Goal: Information Seeking & Learning: Get advice/opinions

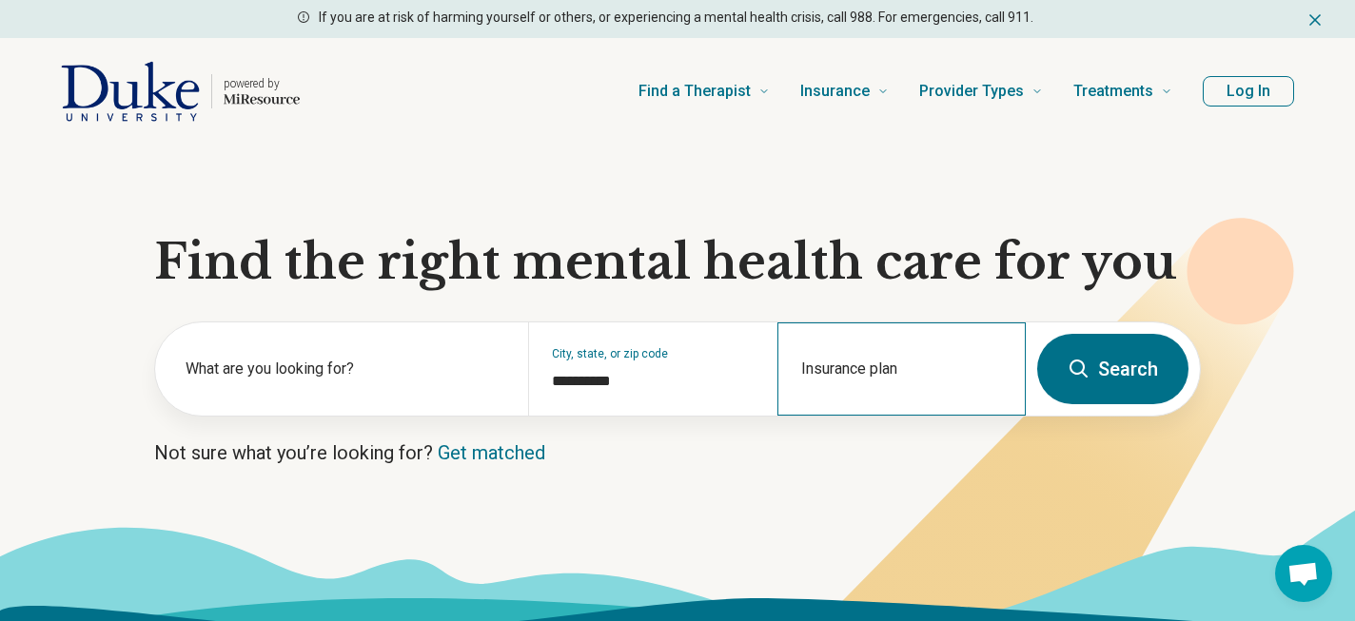
click at [844, 358] on div "Insurance plan" at bounding box center [901, 368] width 248 height 93
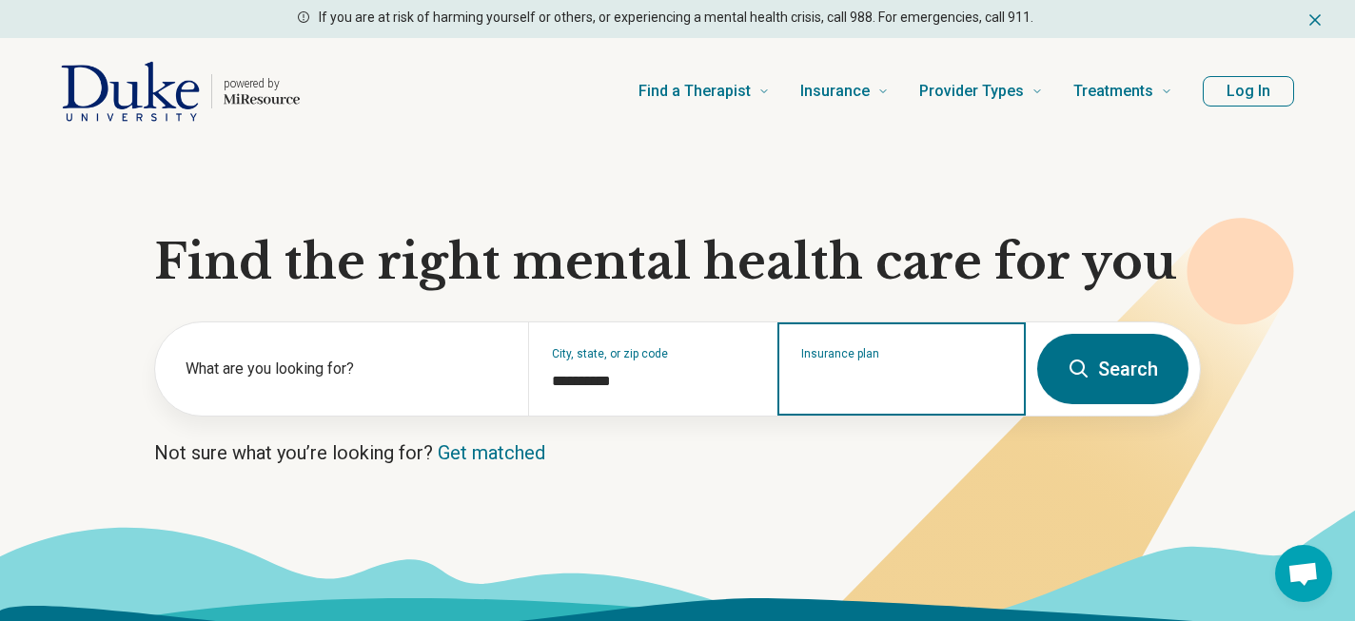
type input "*"
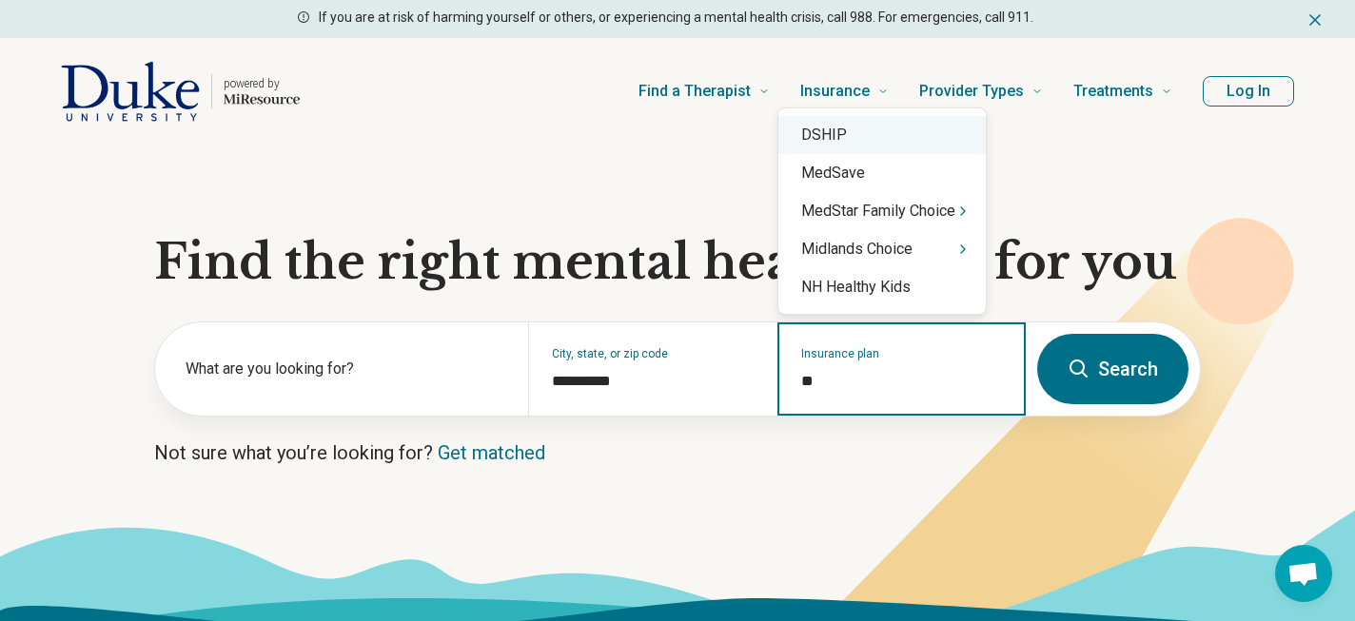
click at [830, 142] on div "DSHIP" at bounding box center [881, 135] width 207 height 38
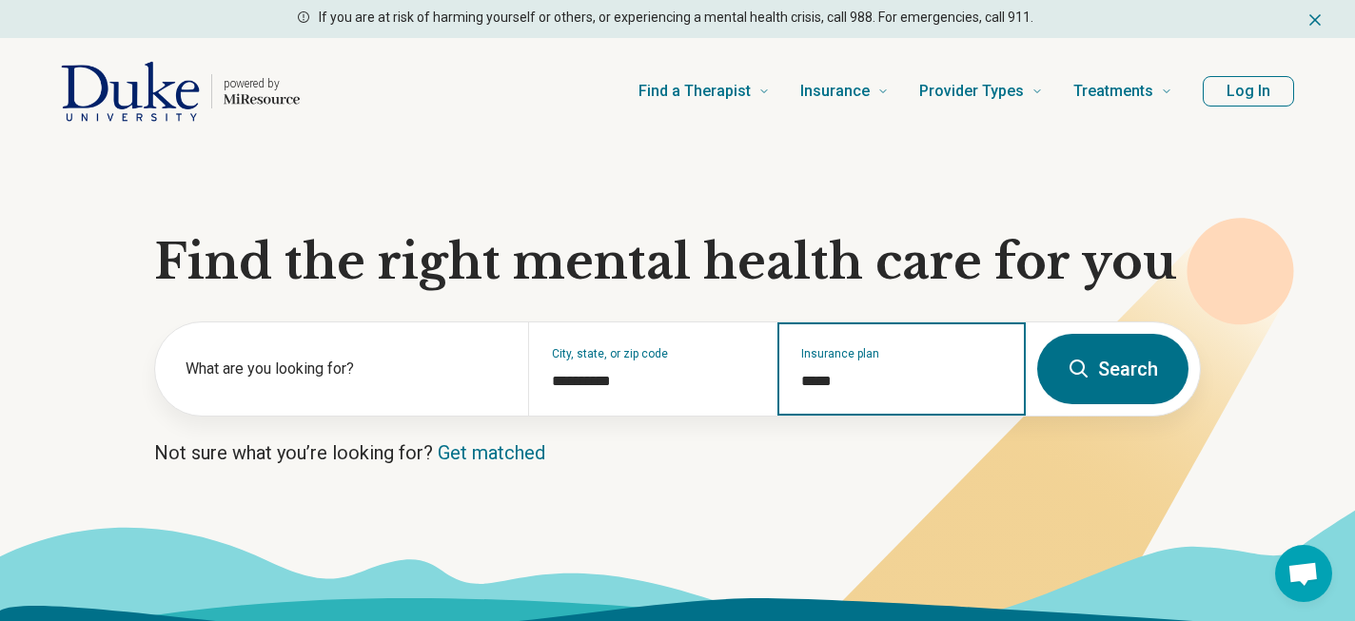
type input "*****"
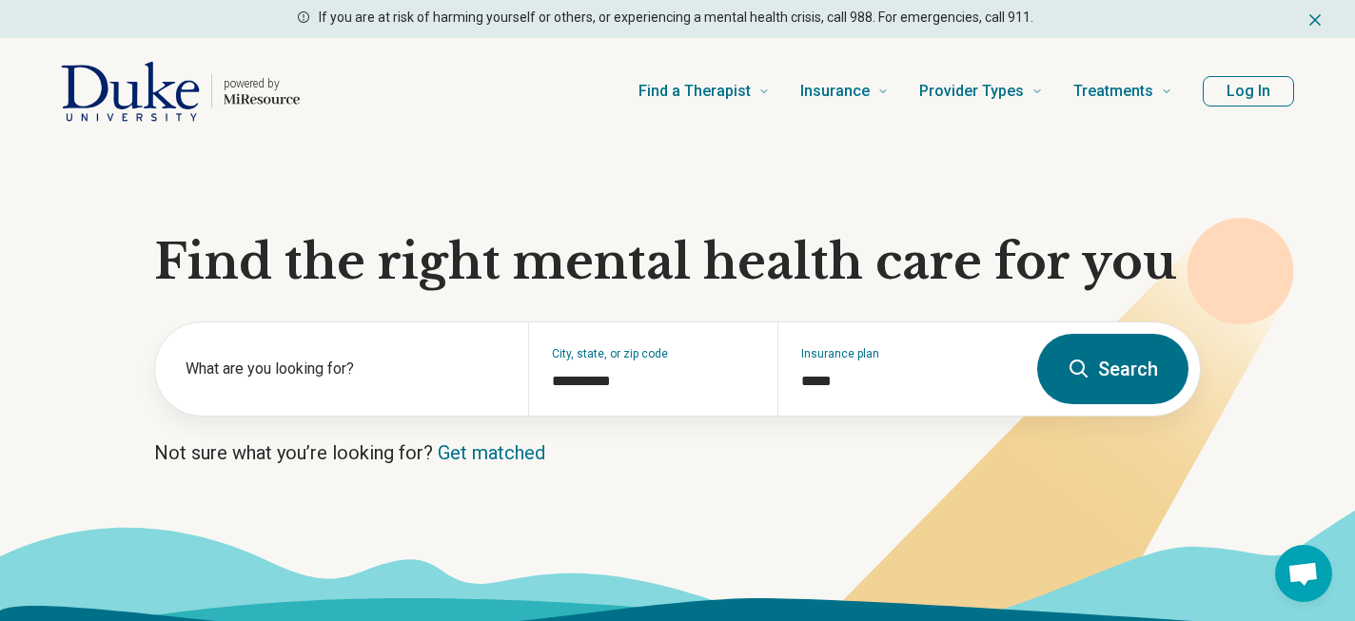
click at [1116, 371] on button "Search" at bounding box center [1112, 369] width 151 height 70
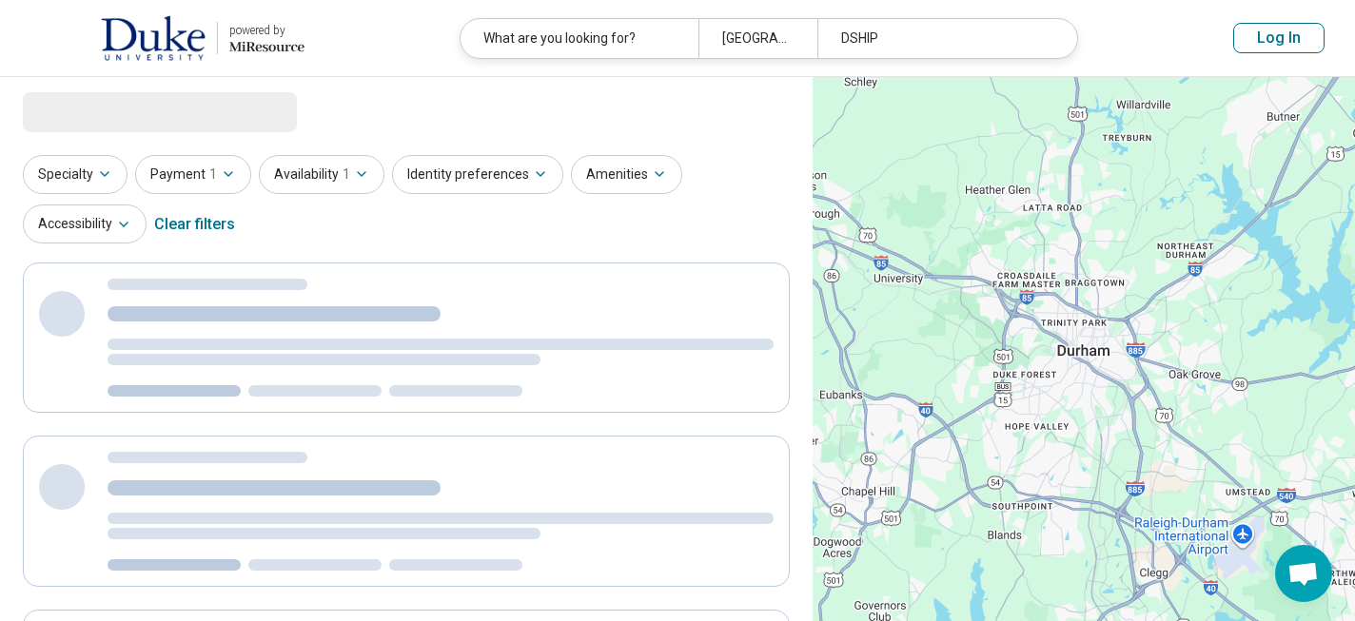
select select "***"
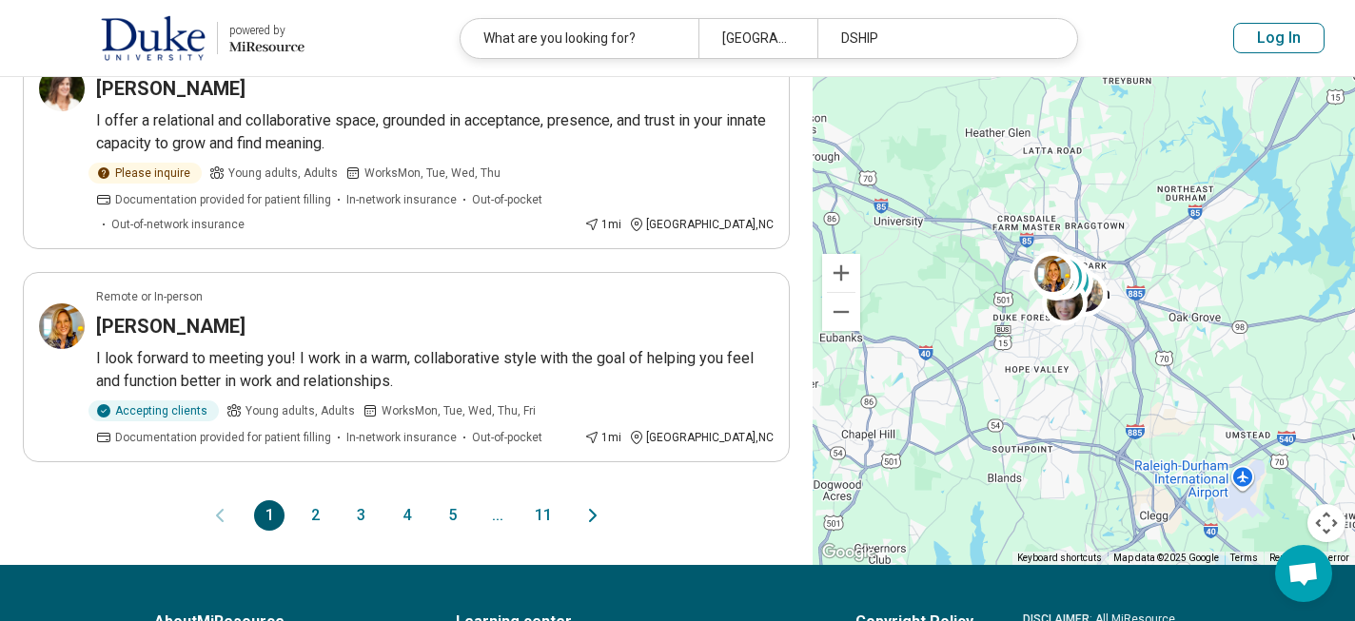
scroll to position [1931, 0]
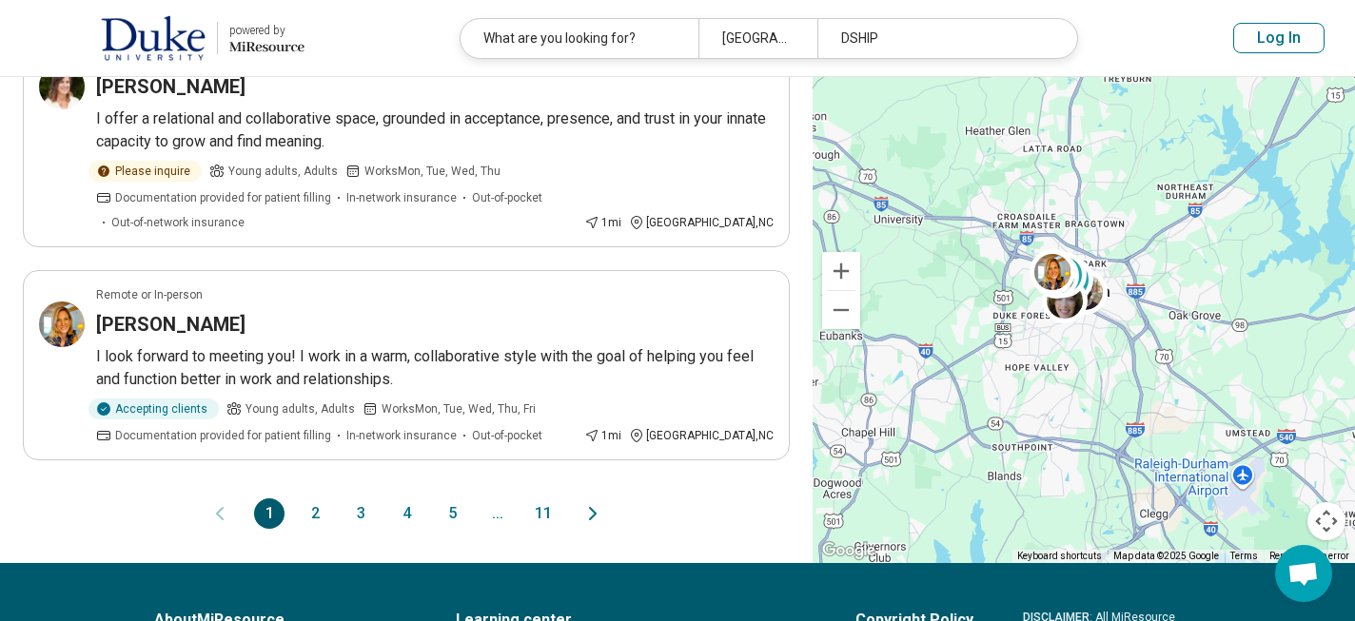
click at [307, 498] on button "2" at bounding box center [315, 513] width 30 height 30
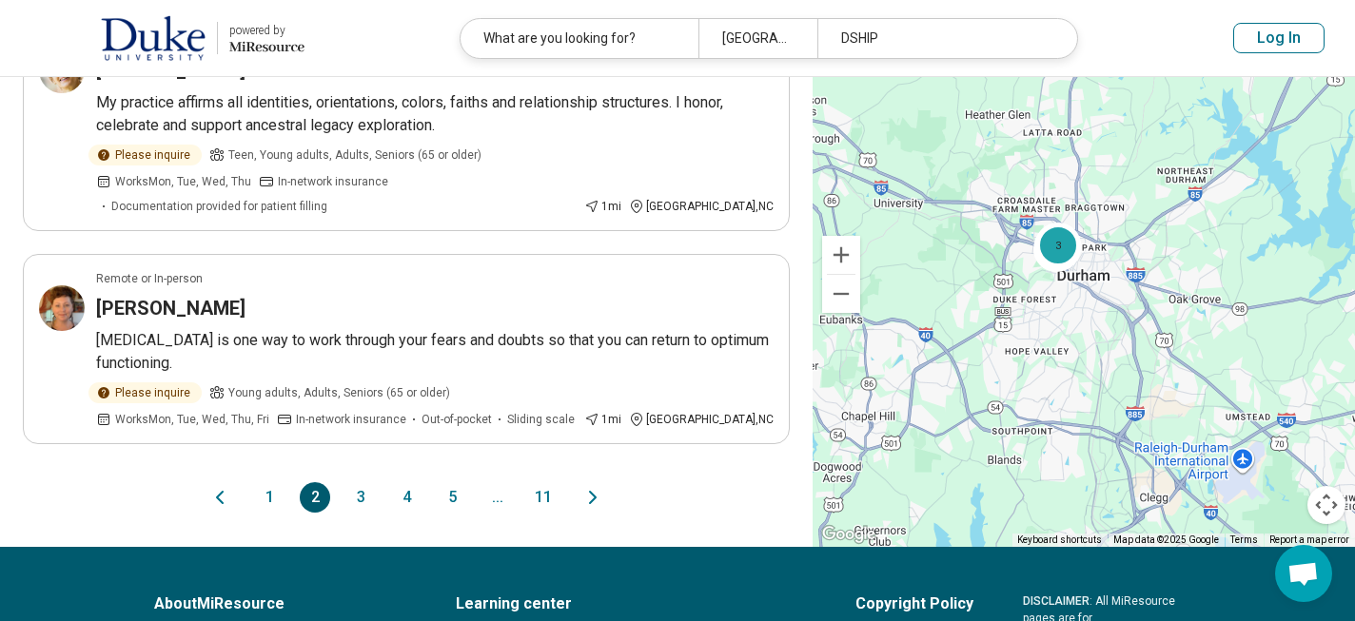
scroll to position [1996, 0]
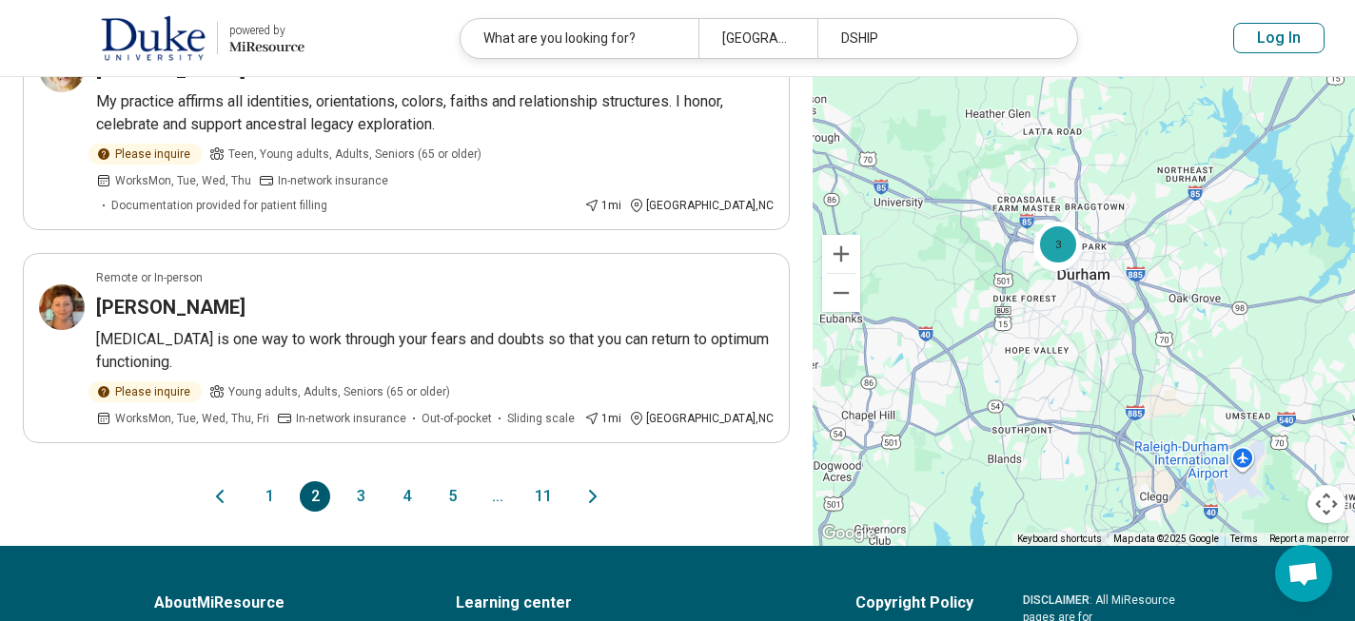
click at [360, 481] on button "3" at bounding box center [360, 496] width 30 height 30
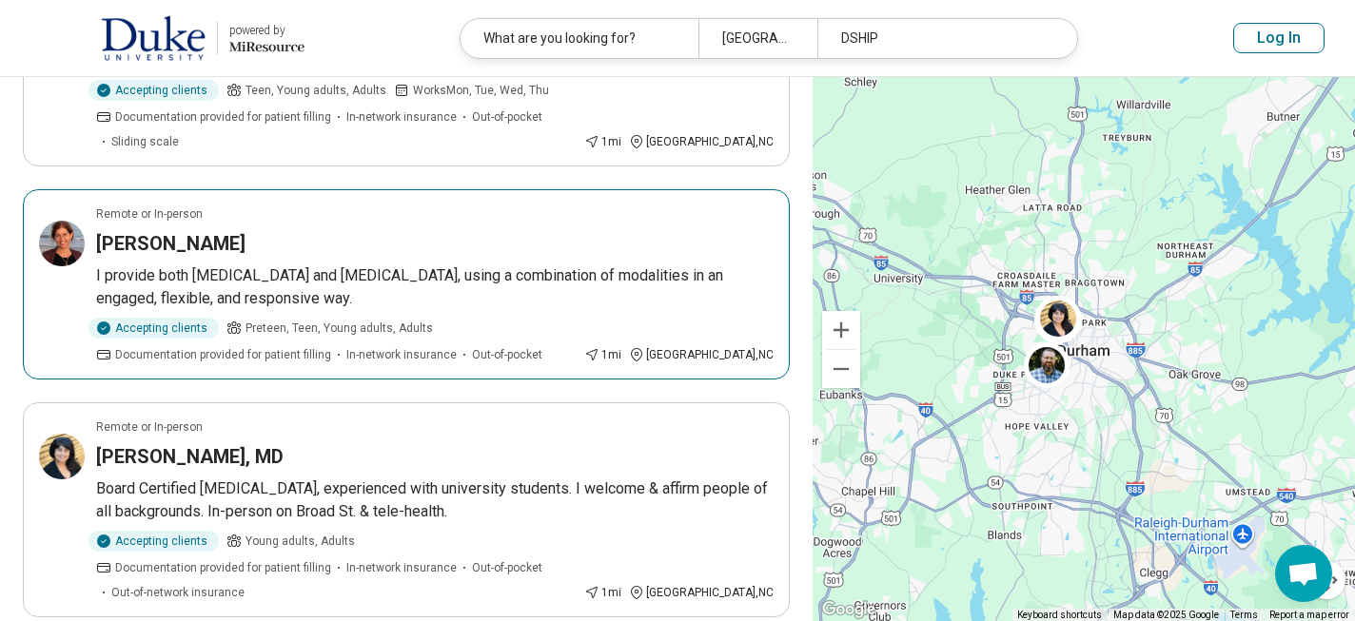
scroll to position [1950, 0]
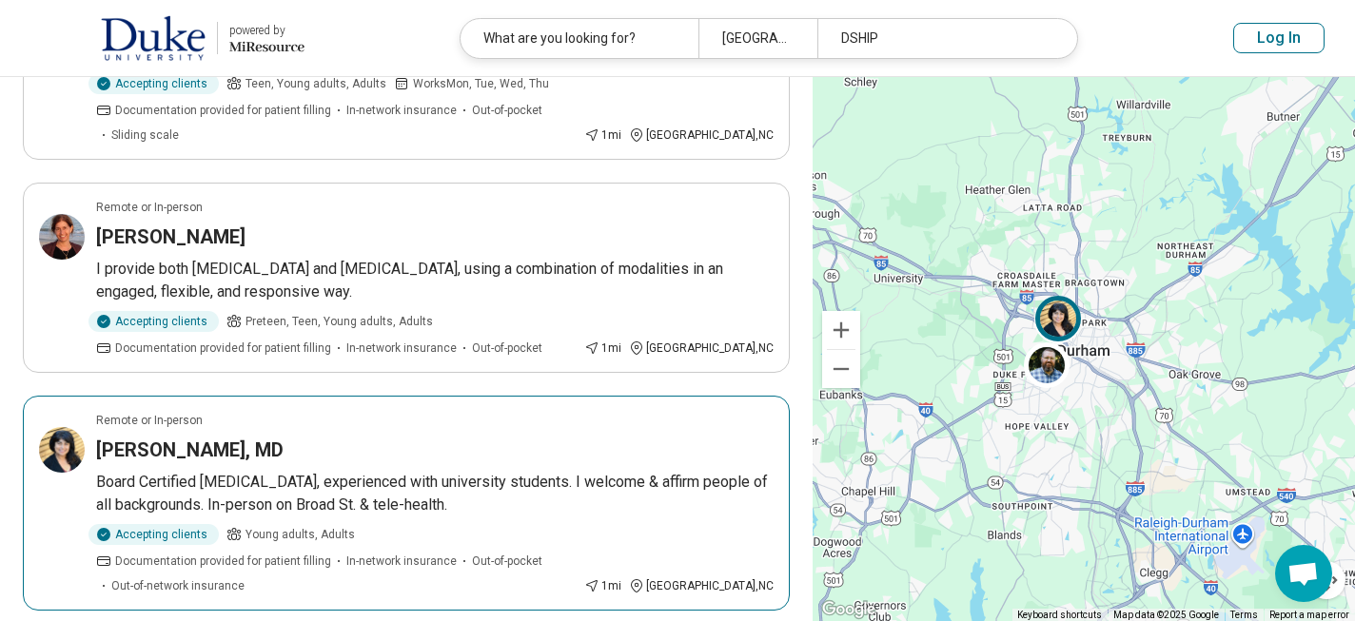
click at [159, 437] on h3 "Ayesha Chaudhary, MD" at bounding box center [189, 450] width 187 height 27
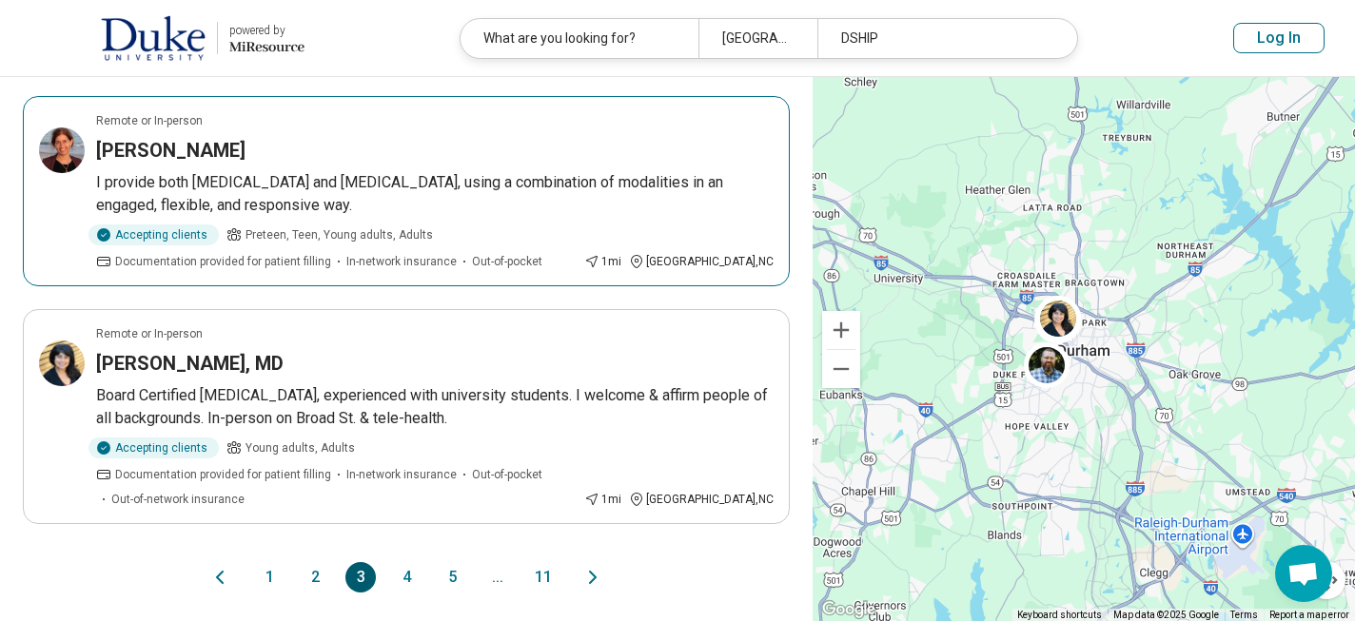
scroll to position [2039, 0]
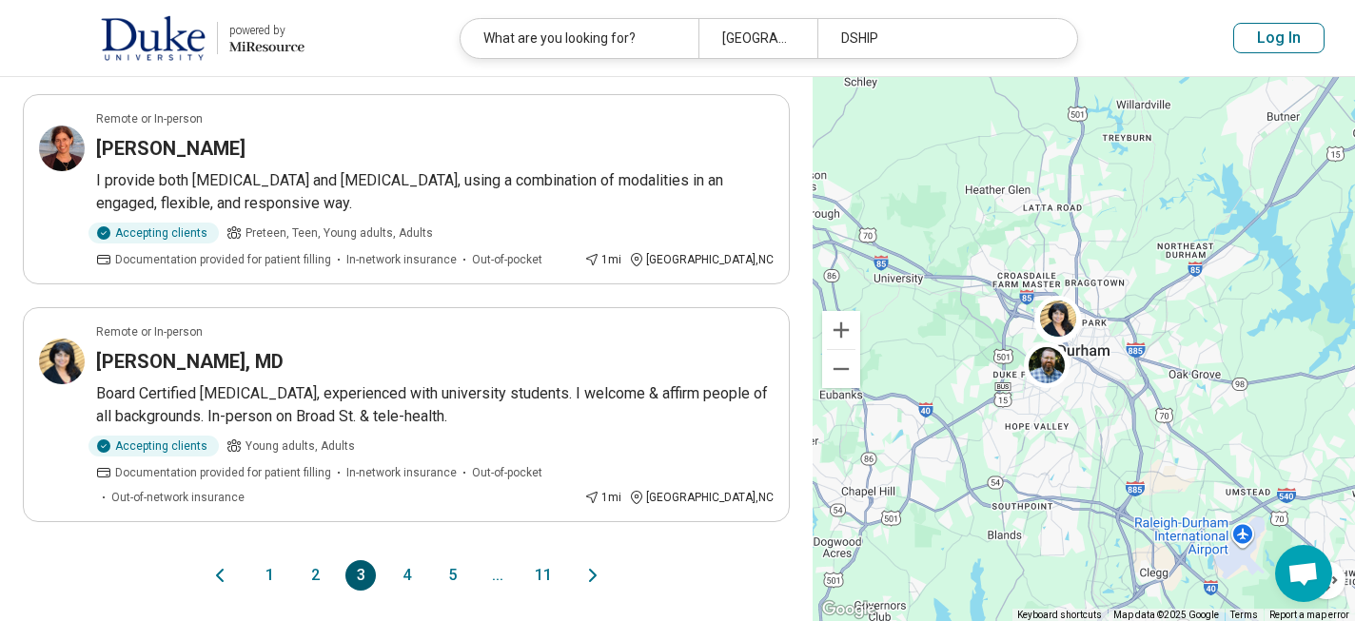
click at [406, 560] on button "4" at bounding box center [406, 575] width 30 height 30
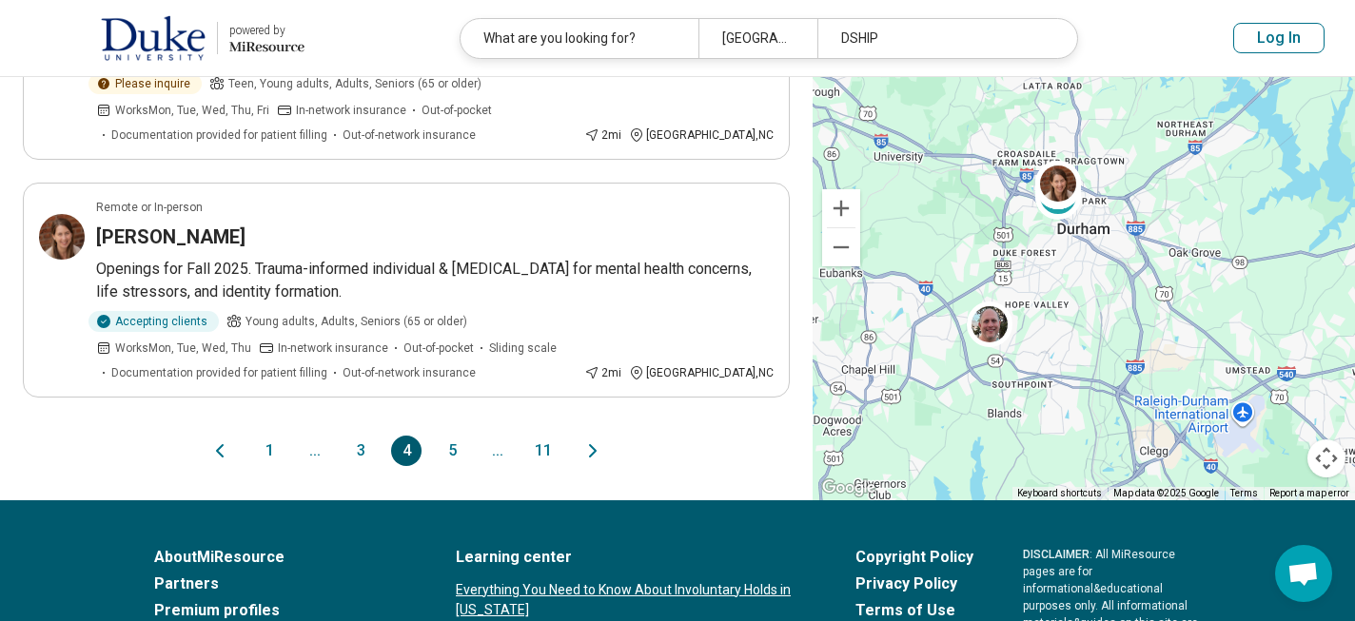
scroll to position [2023, 0]
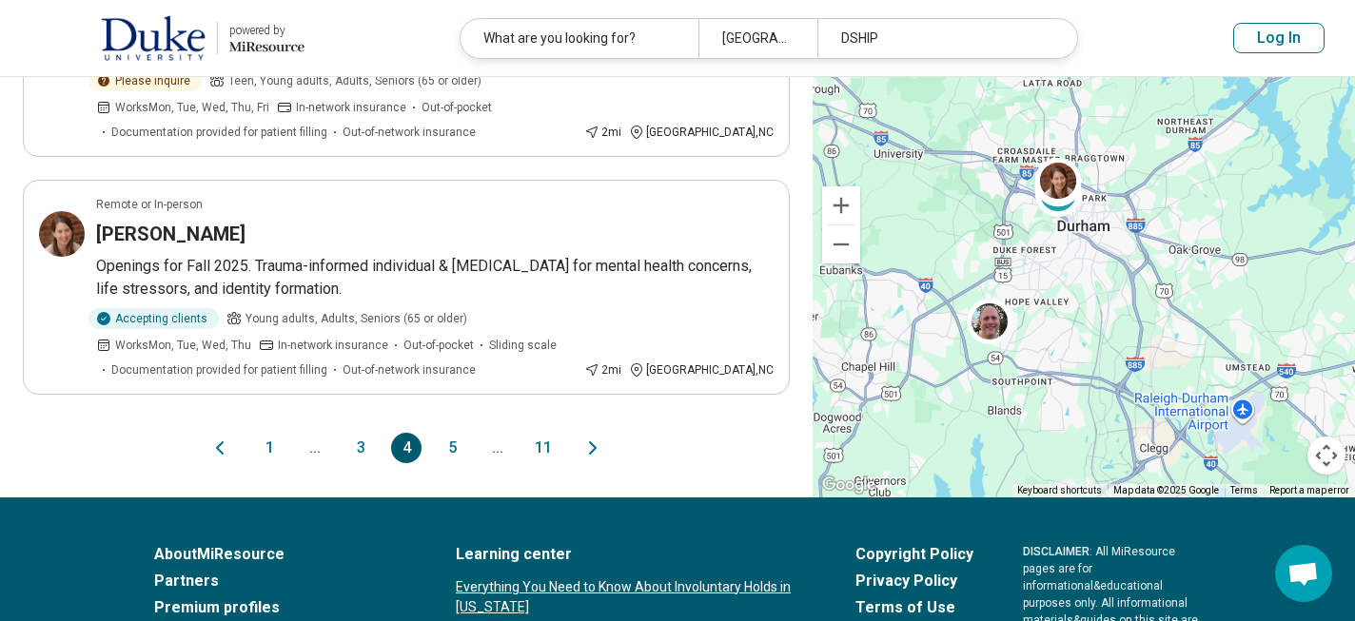
click at [451, 433] on button "5" at bounding box center [452, 448] width 30 height 30
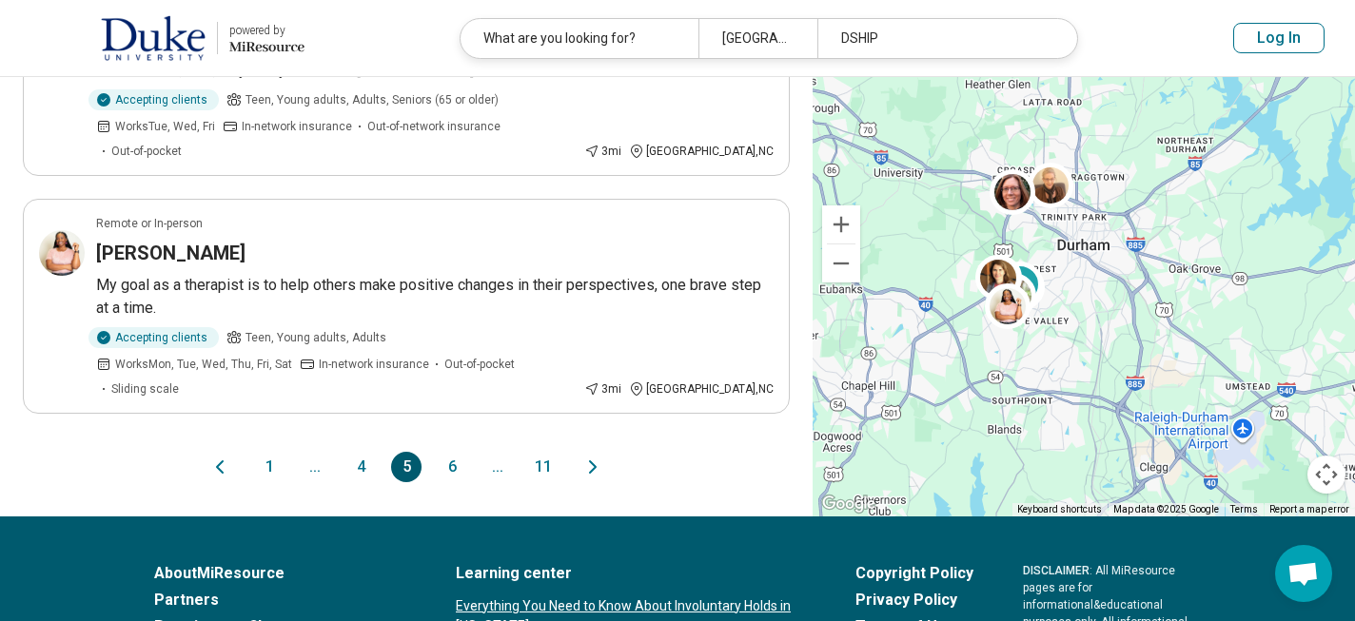
scroll to position [2078, 0]
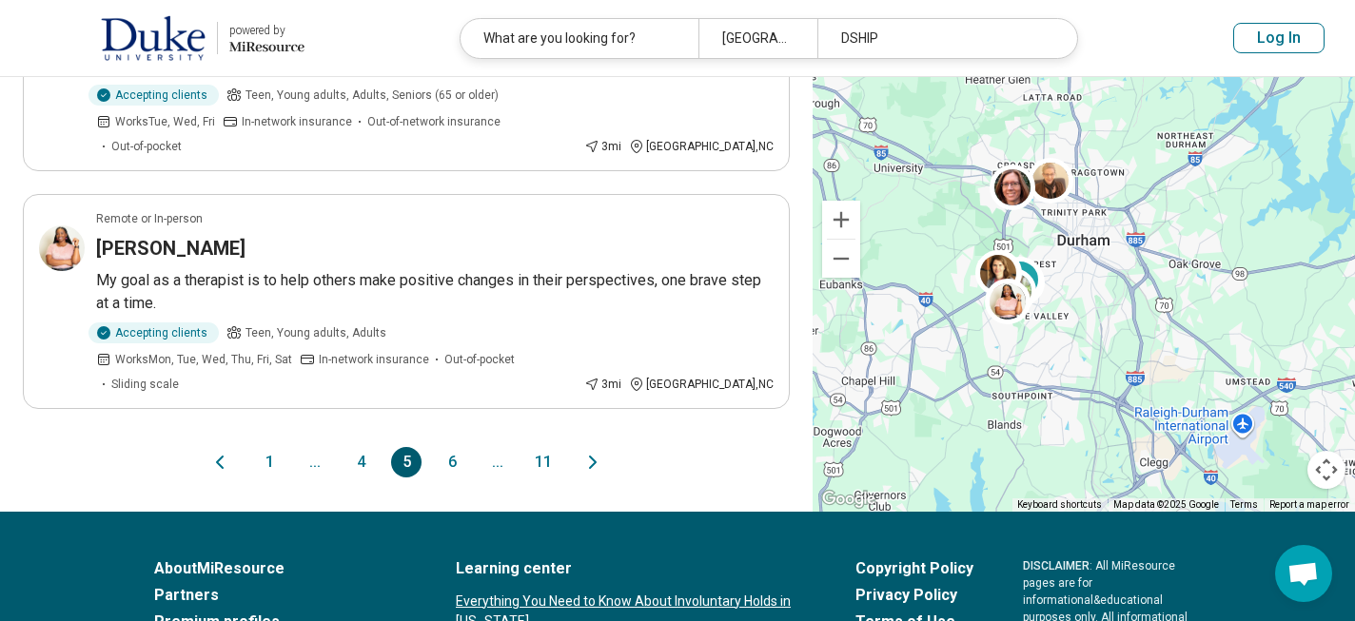
click at [445, 447] on button "6" at bounding box center [452, 462] width 30 height 30
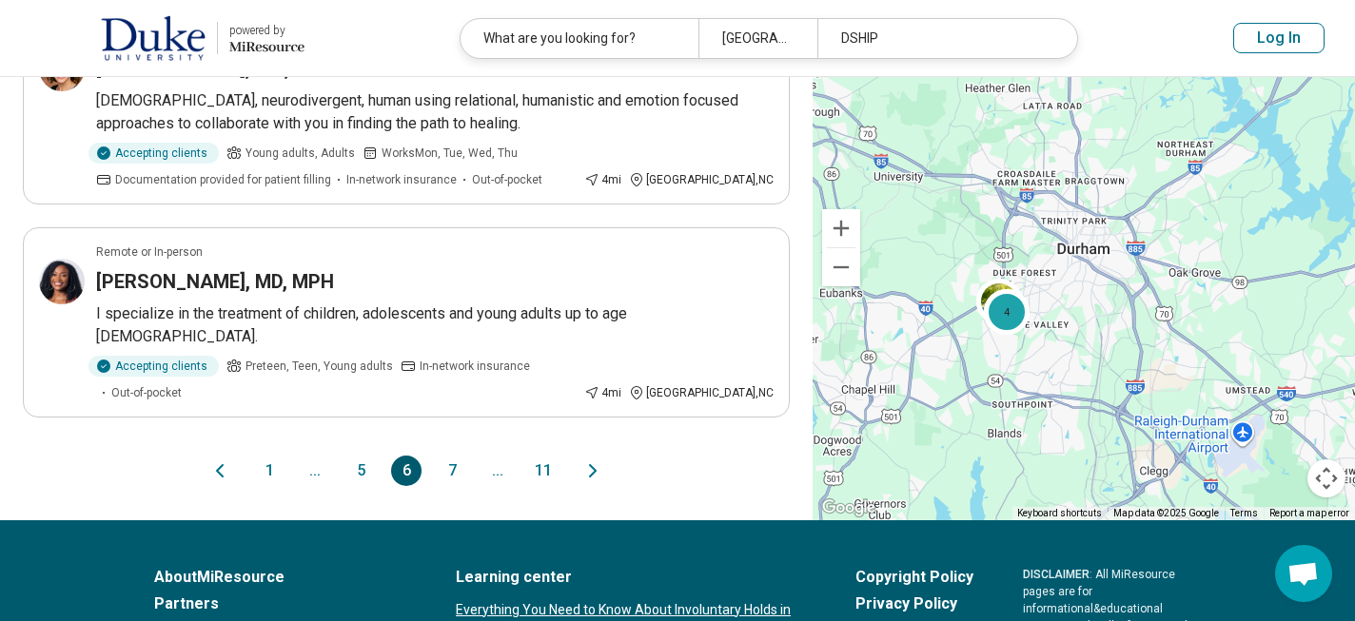
scroll to position [2030, 0]
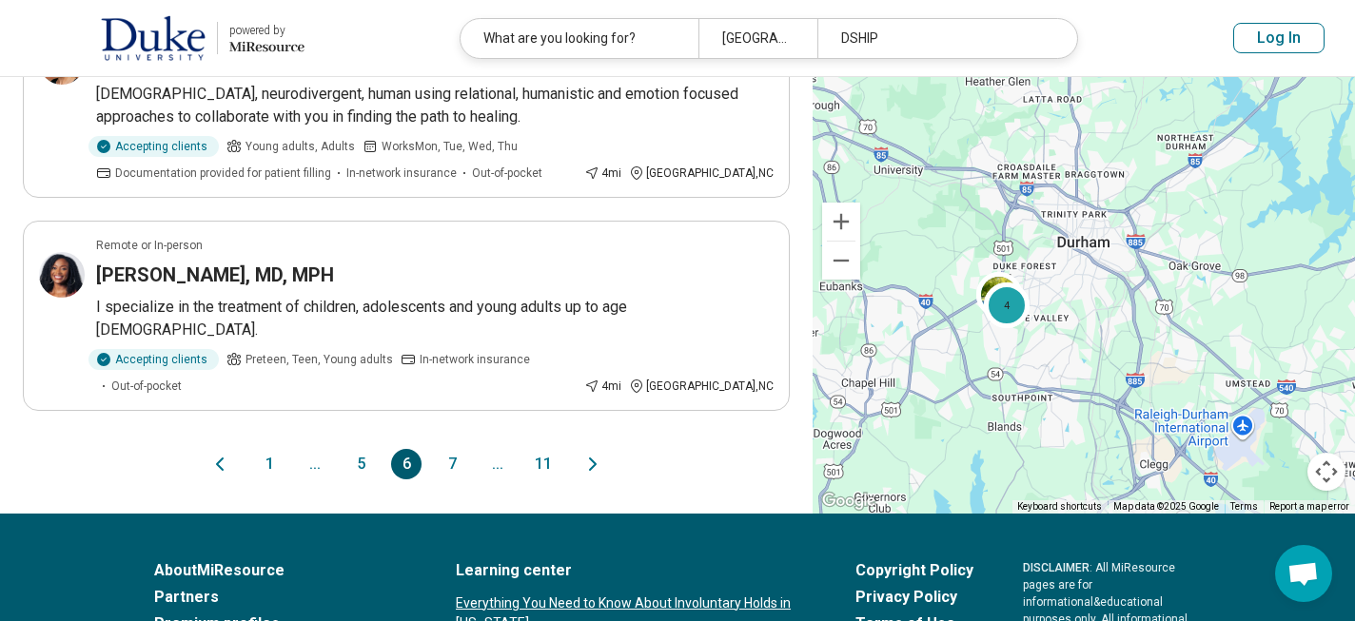
click at [265, 449] on button "1" at bounding box center [269, 464] width 30 height 30
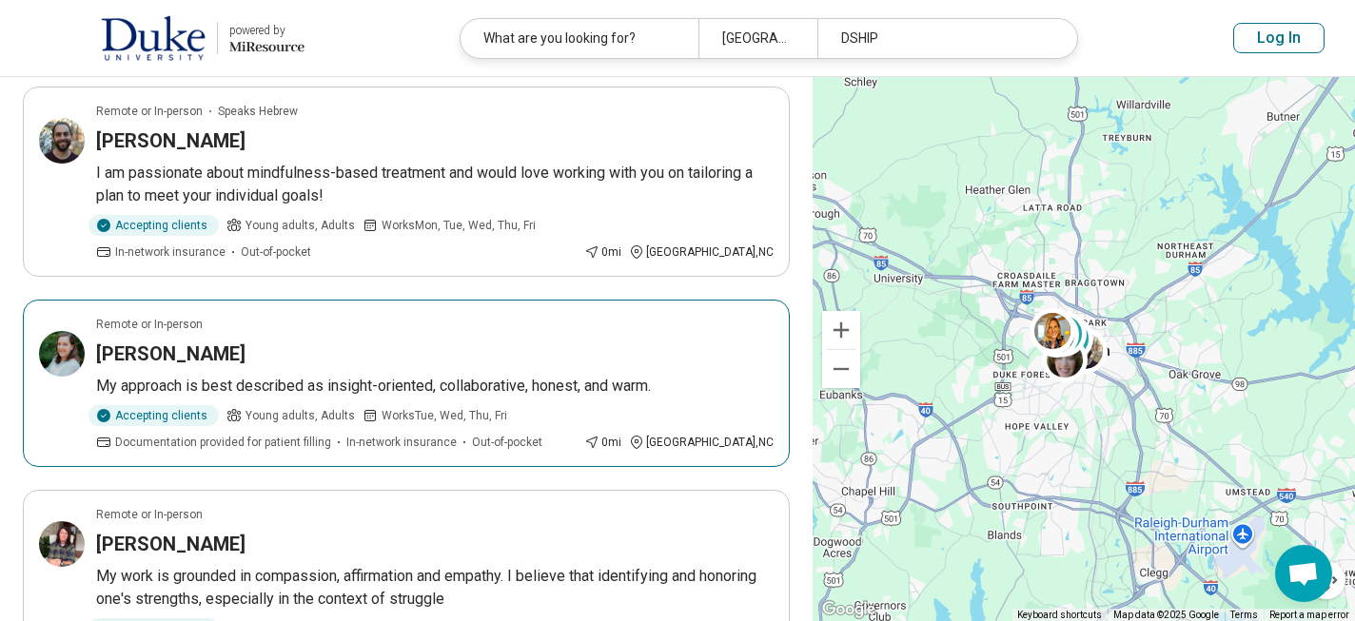
scroll to position [168, 0]
click at [164, 351] on h3 "Leigh Egeghy" at bounding box center [170, 354] width 149 height 27
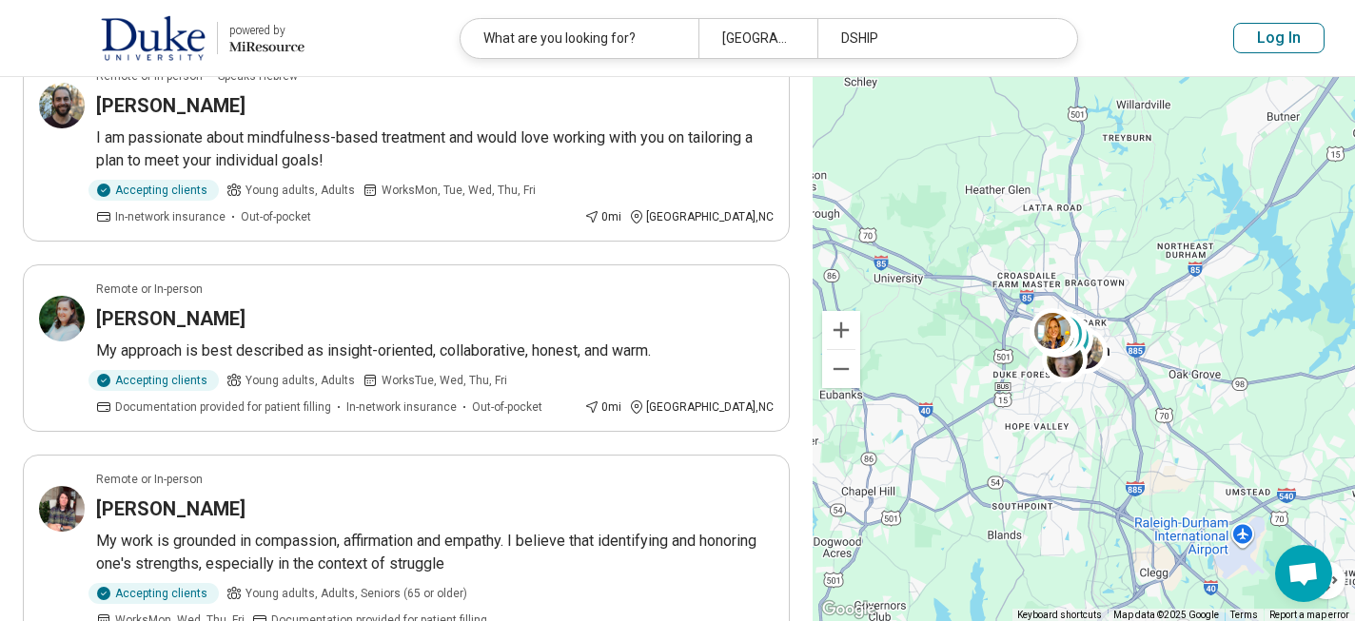
scroll to position [252, 0]
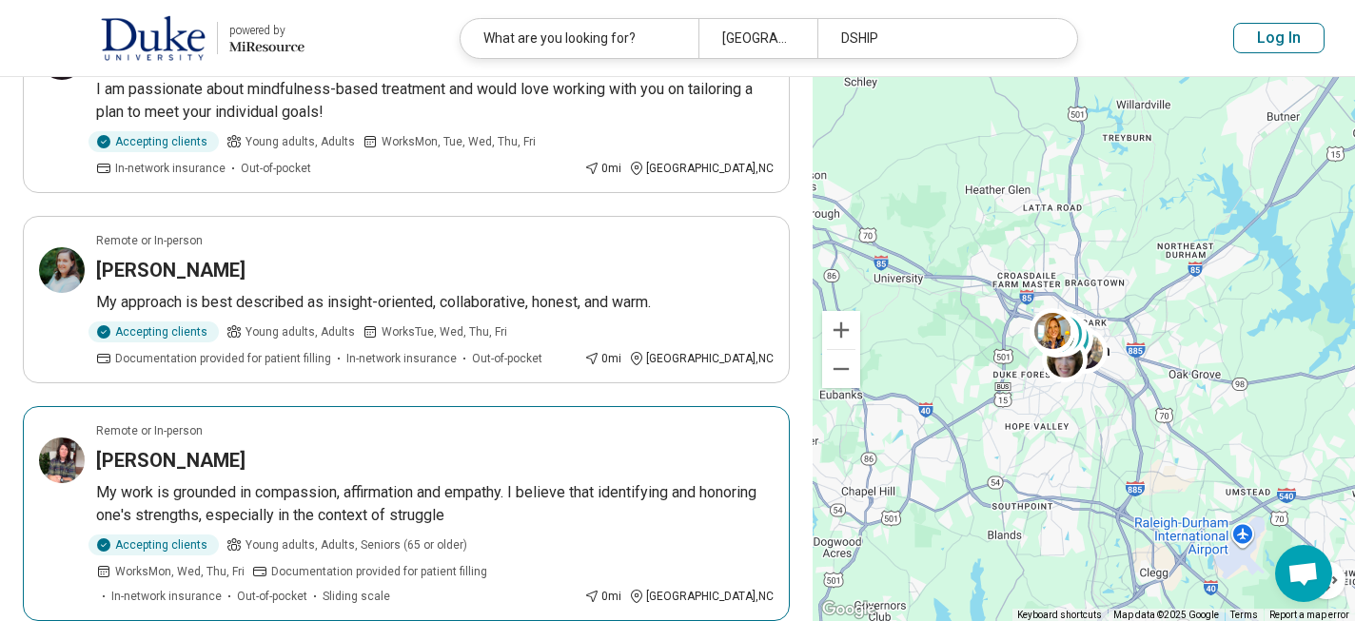
click at [141, 456] on h3 "Ollie Walker" at bounding box center [170, 460] width 149 height 27
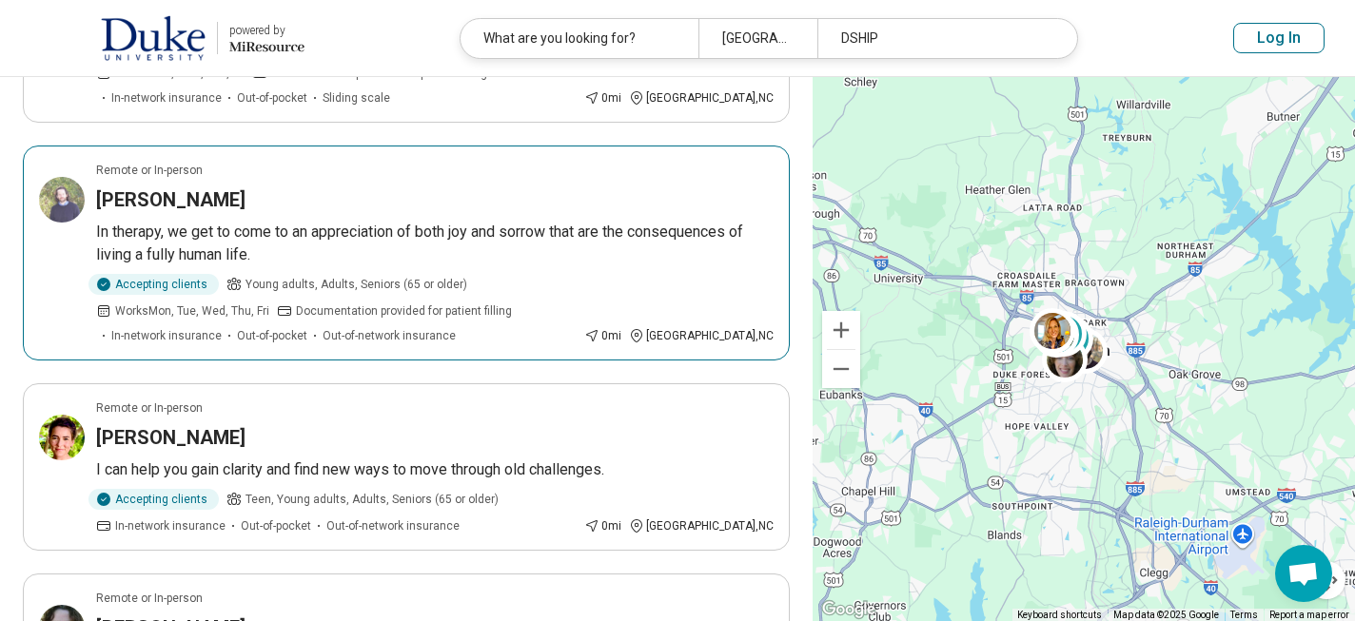
scroll to position [776, 0]
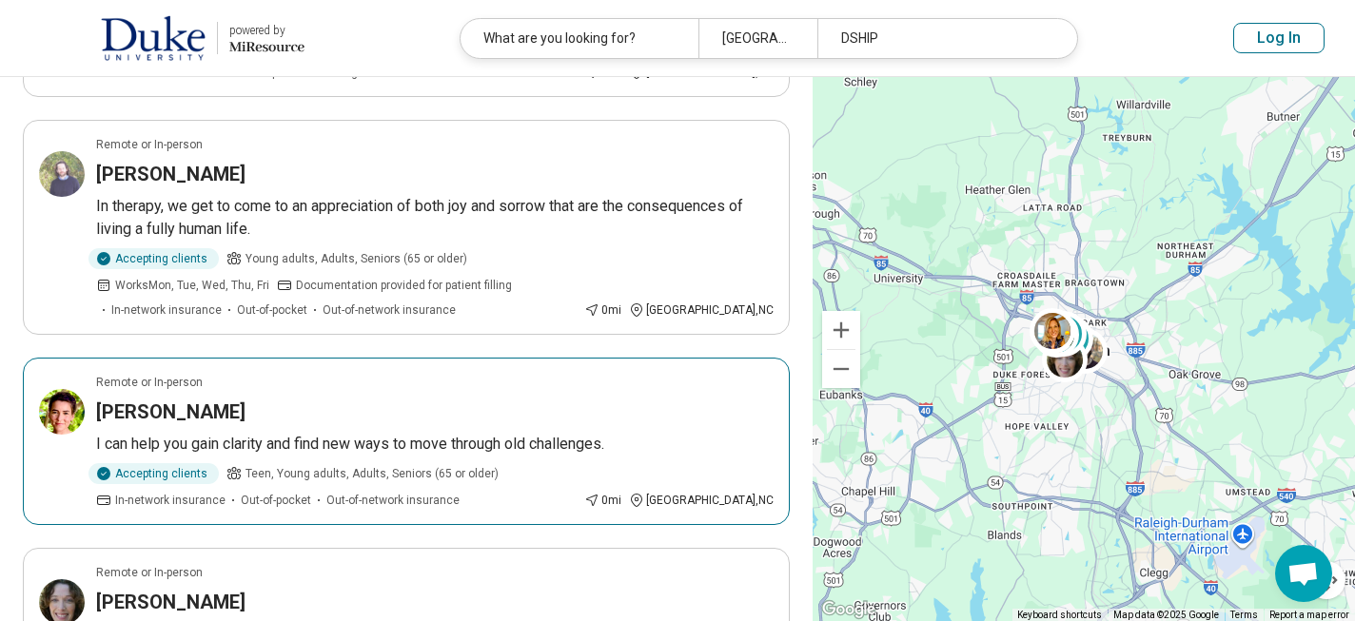
click at [151, 399] on h3 "Heath Williams" at bounding box center [170, 412] width 149 height 27
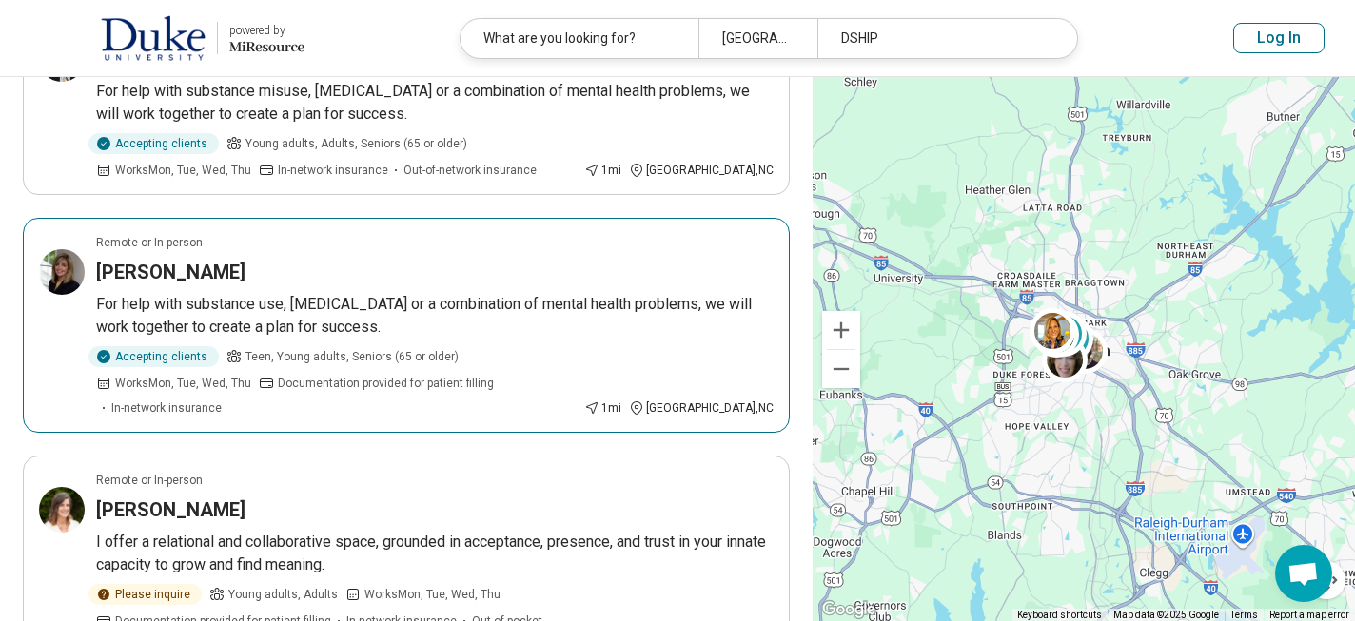
scroll to position [1515, 0]
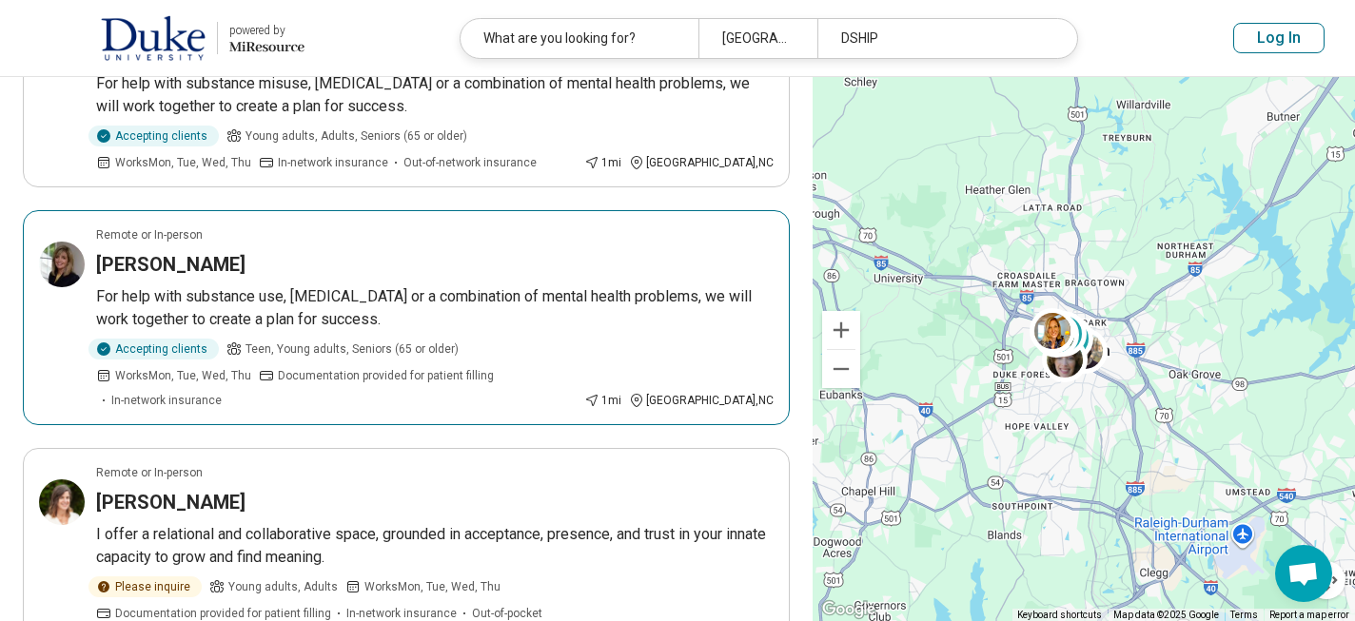
click at [152, 251] on h3 "Rebecca Georgi" at bounding box center [170, 264] width 149 height 27
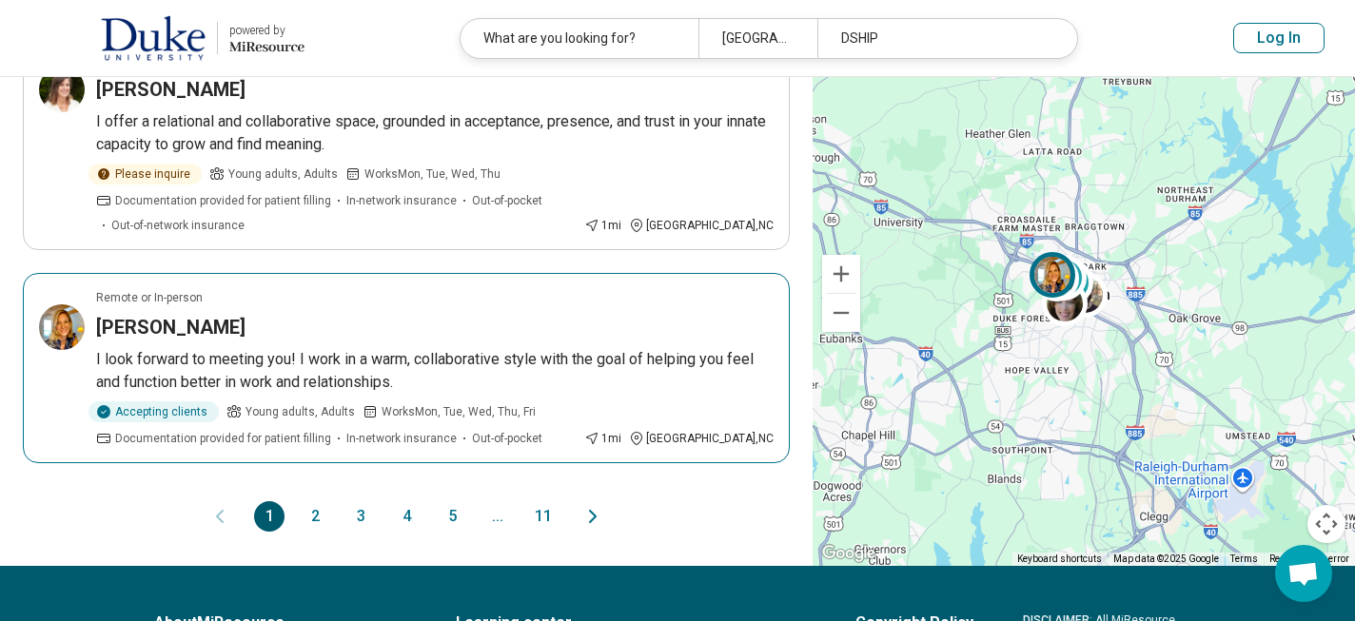
scroll to position [1929, 0]
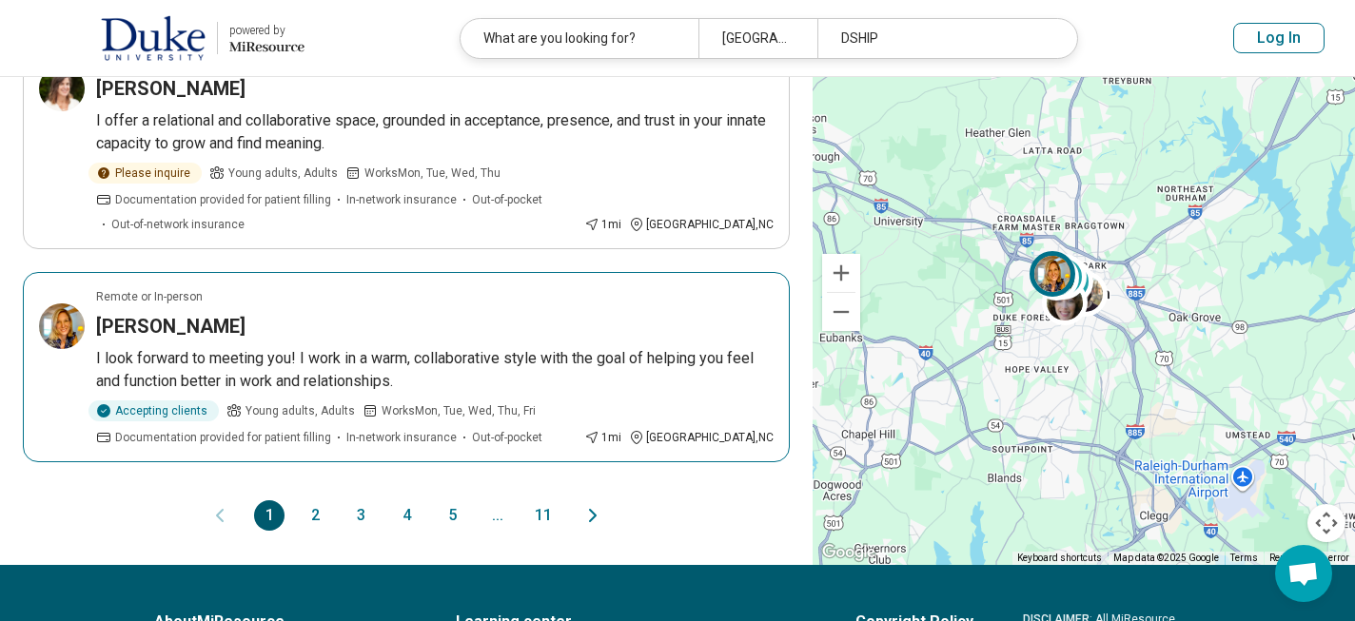
click at [148, 313] on h3 "Alexandra Powell" at bounding box center [170, 326] width 149 height 27
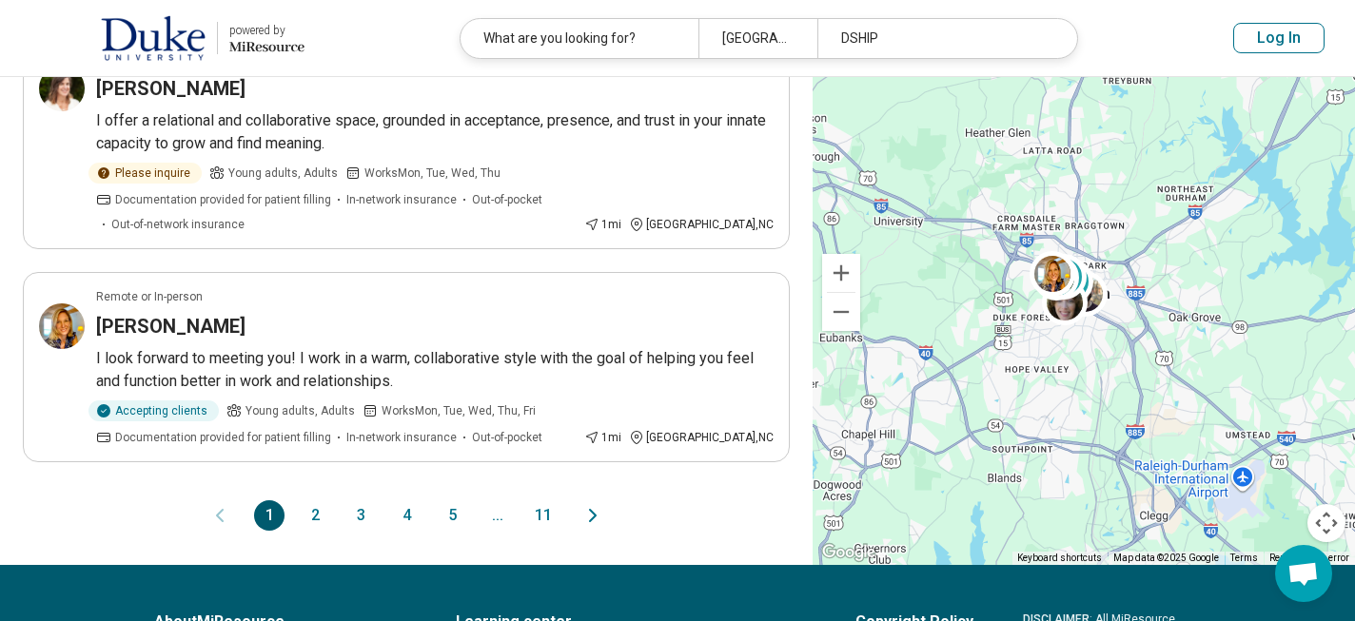
click at [314, 500] on button "2" at bounding box center [315, 515] width 30 height 30
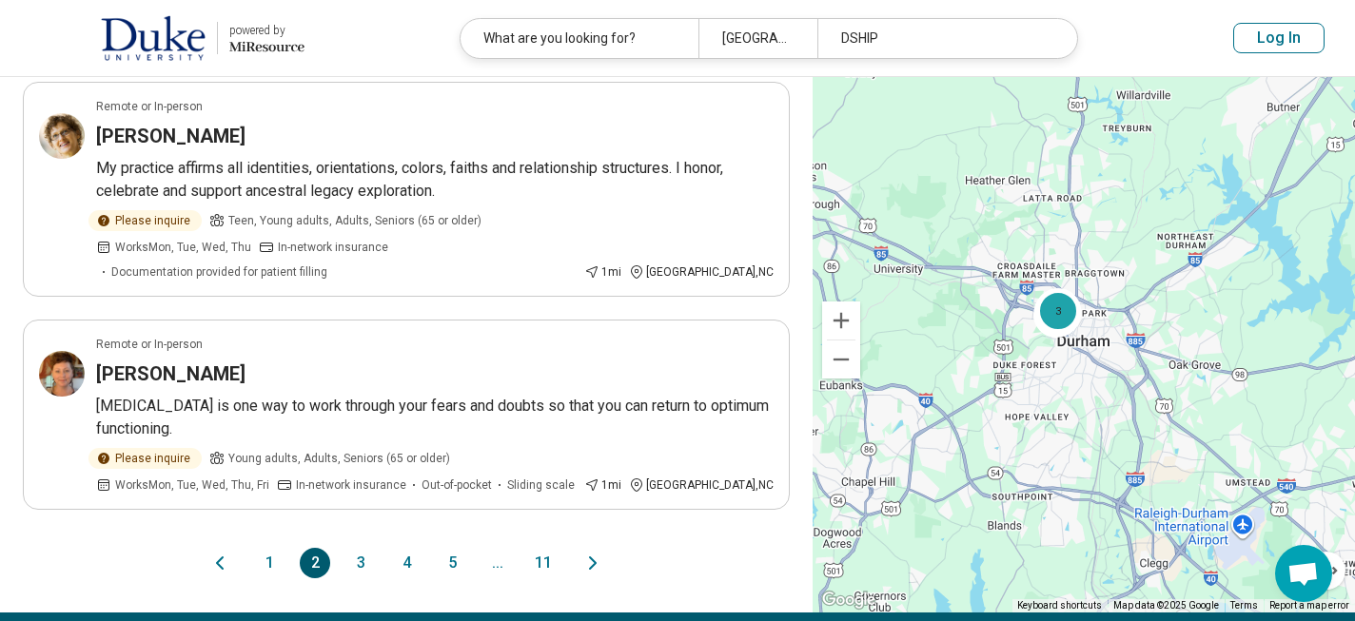
scroll to position [0, 0]
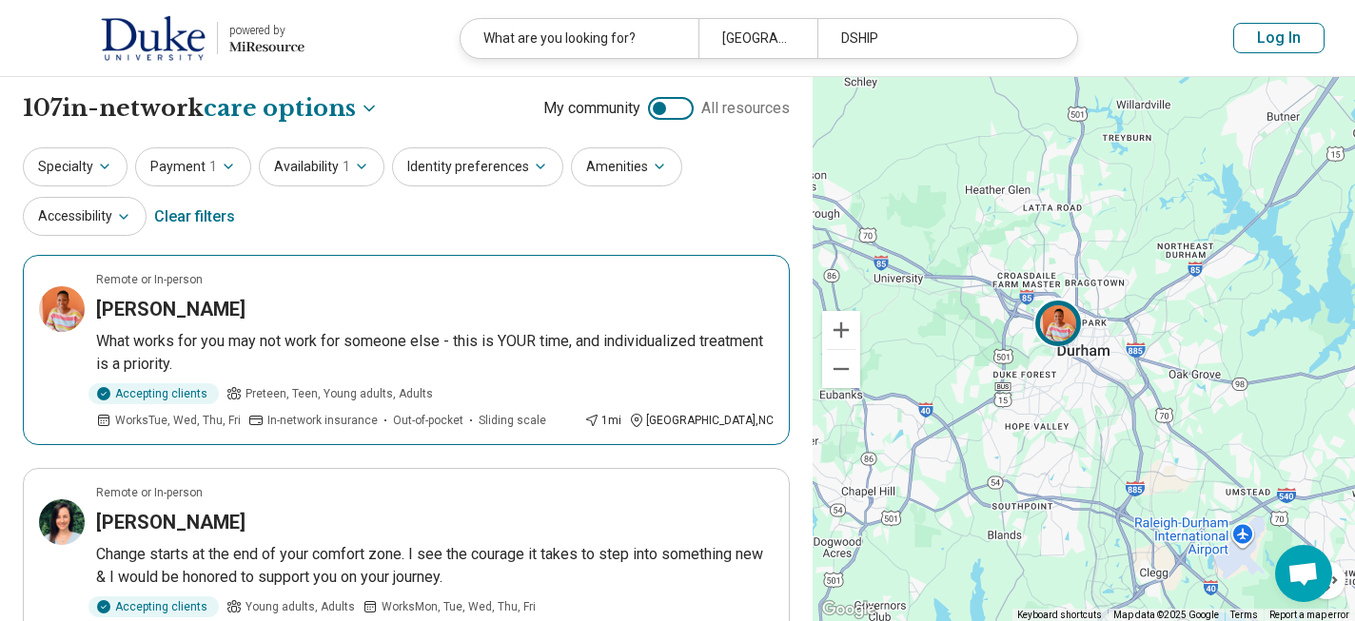
click at [157, 309] on h3 "Ashley Knight" at bounding box center [170, 309] width 149 height 27
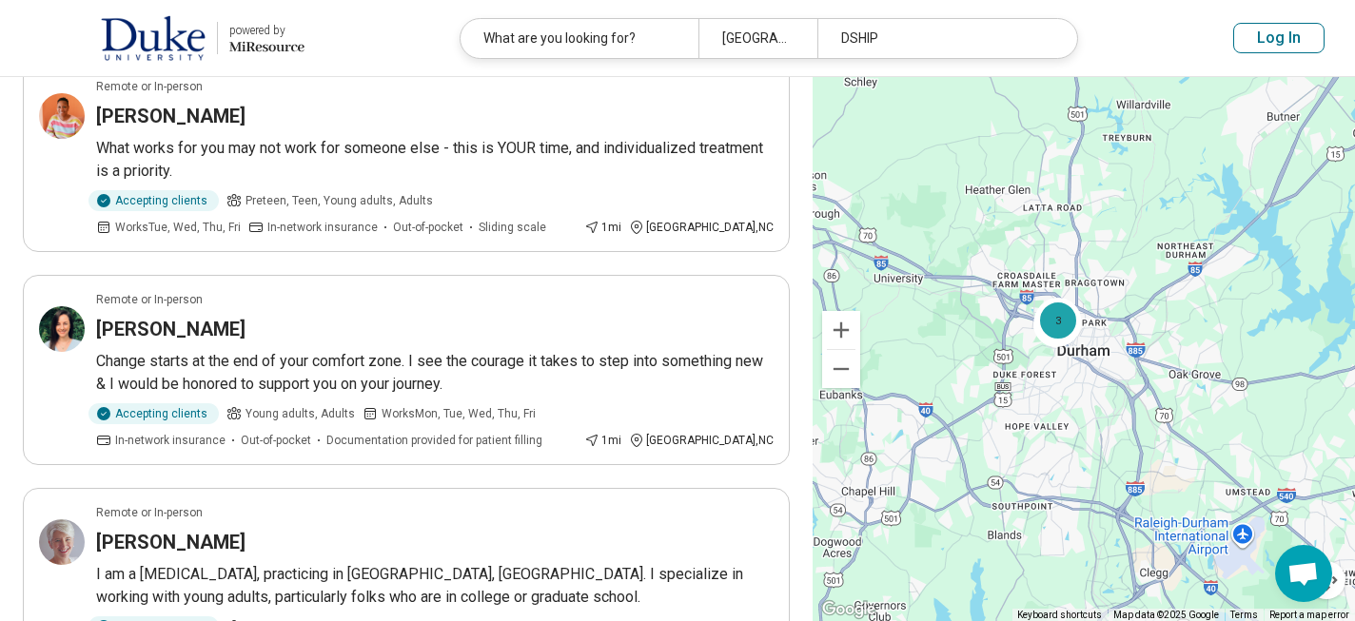
scroll to position [193, 0]
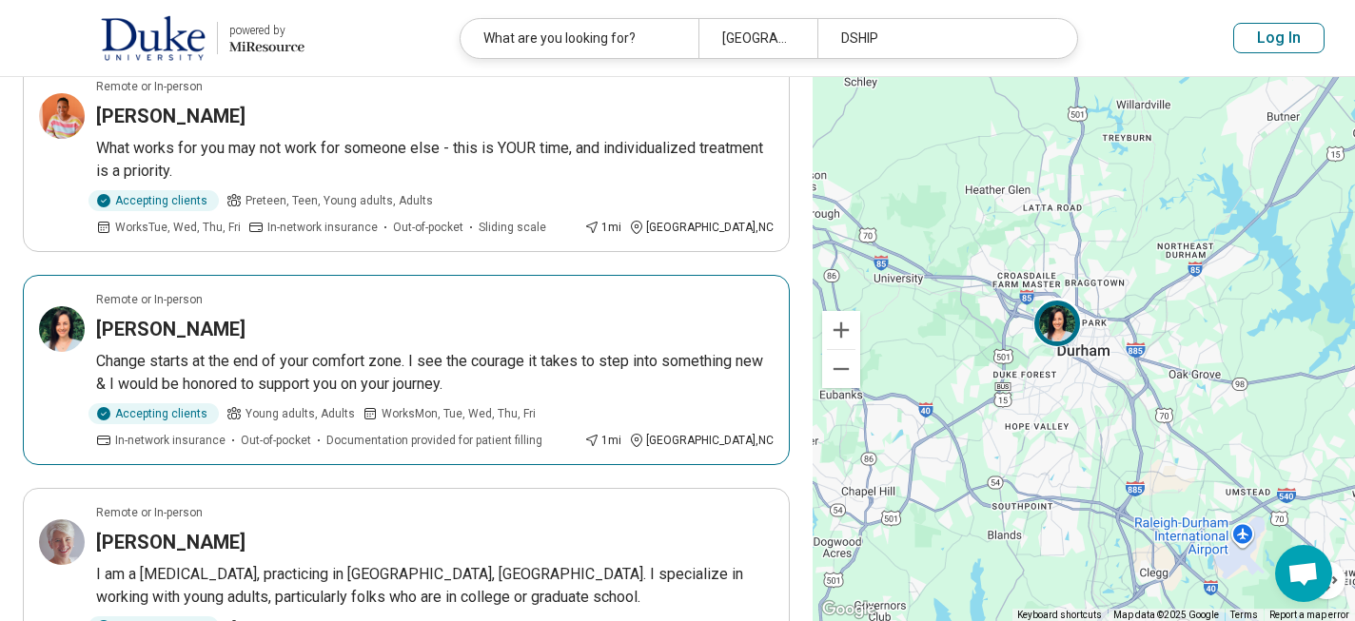
click at [226, 328] on h3 "Christine Schneider" at bounding box center [170, 329] width 149 height 27
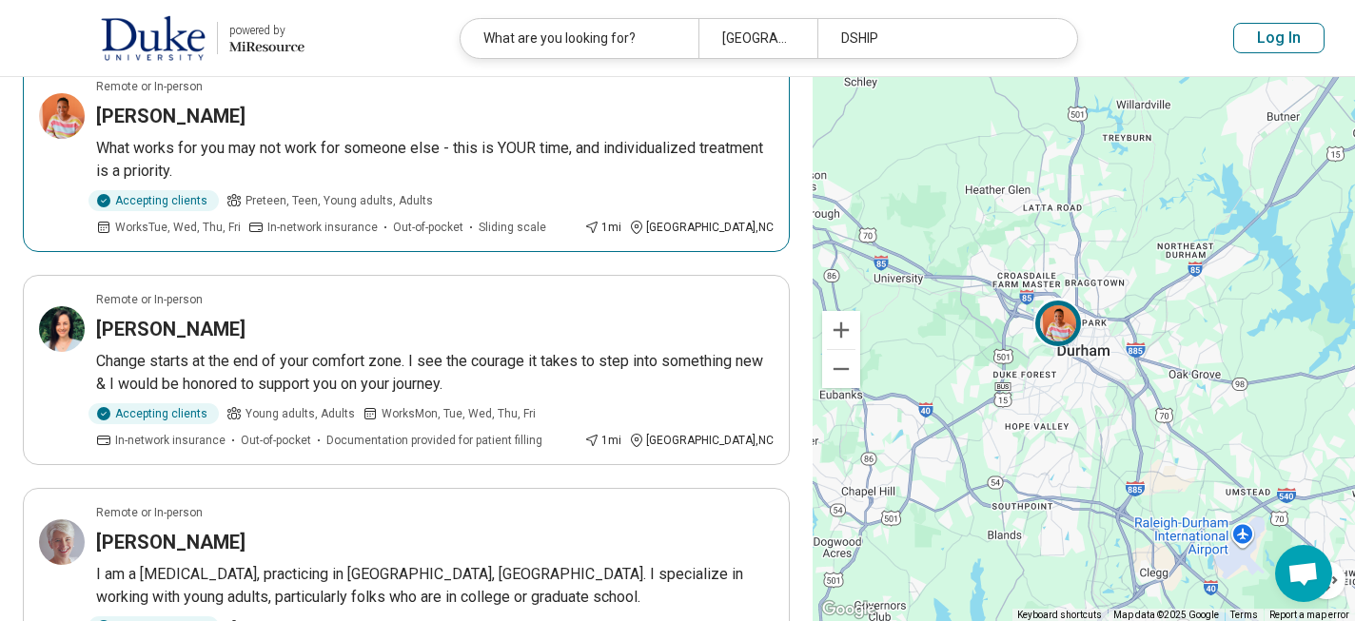
scroll to position [0, 0]
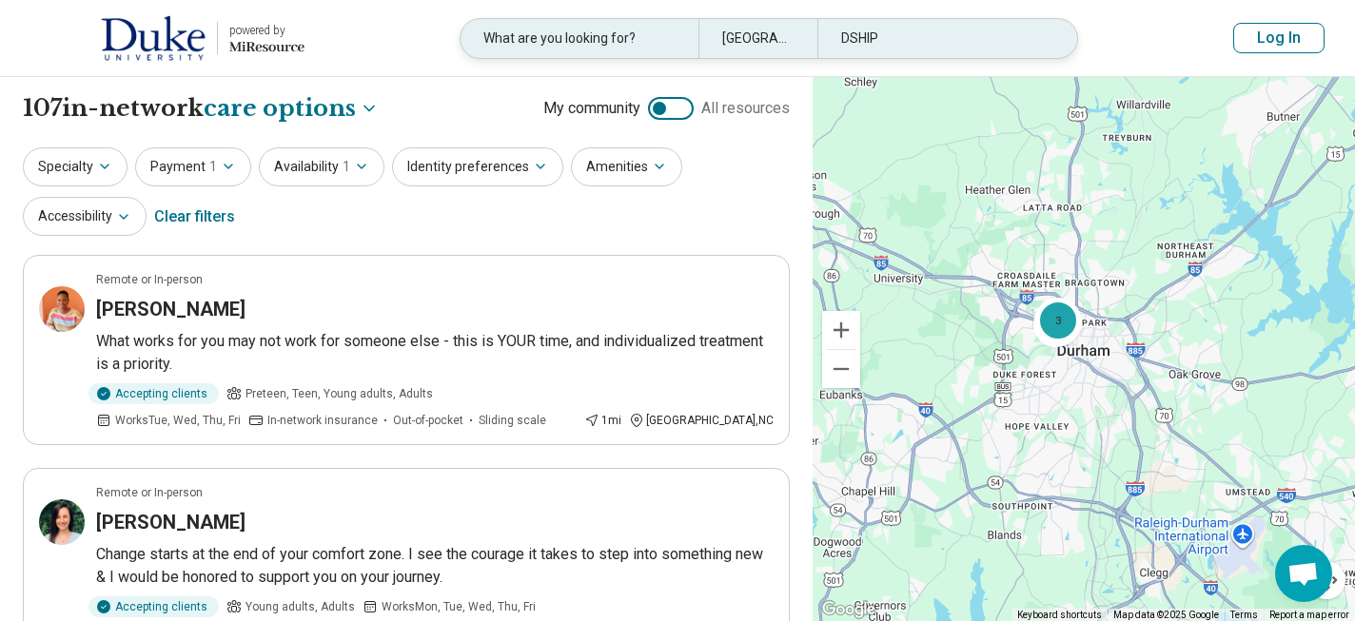
click at [591, 39] on div "What are you looking for?" at bounding box center [579, 38] width 238 height 39
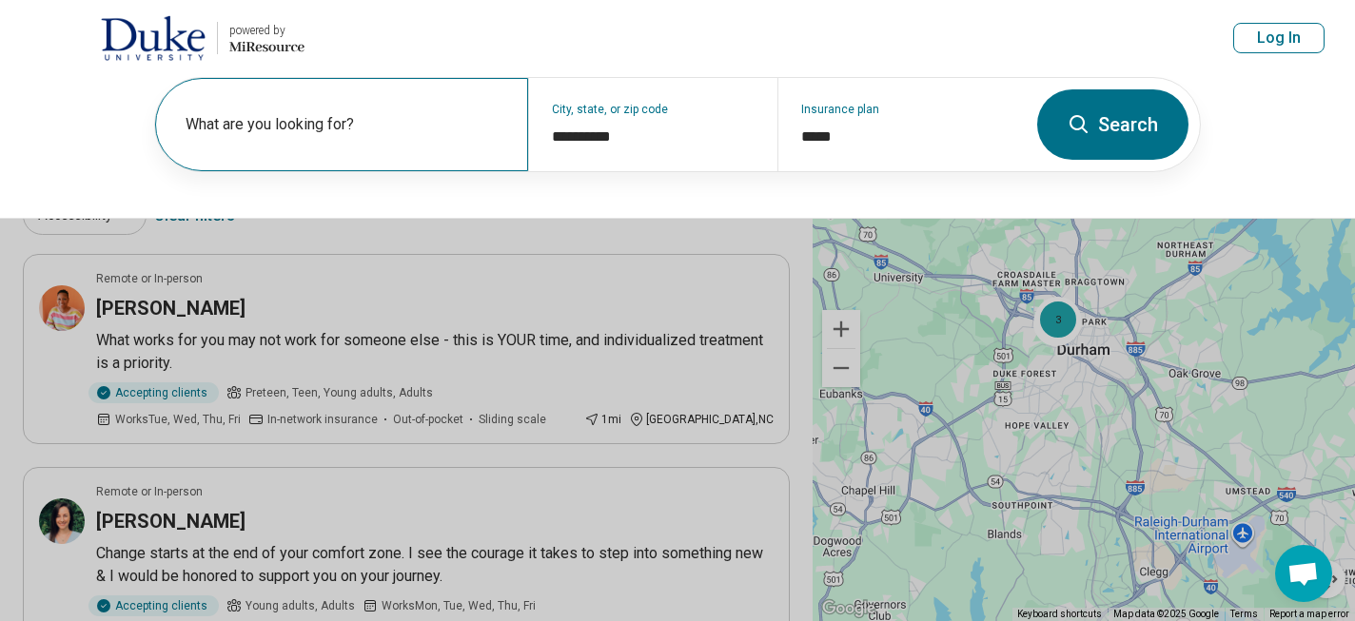
click at [284, 132] on label "What are you looking for?" at bounding box center [346, 124] width 320 height 23
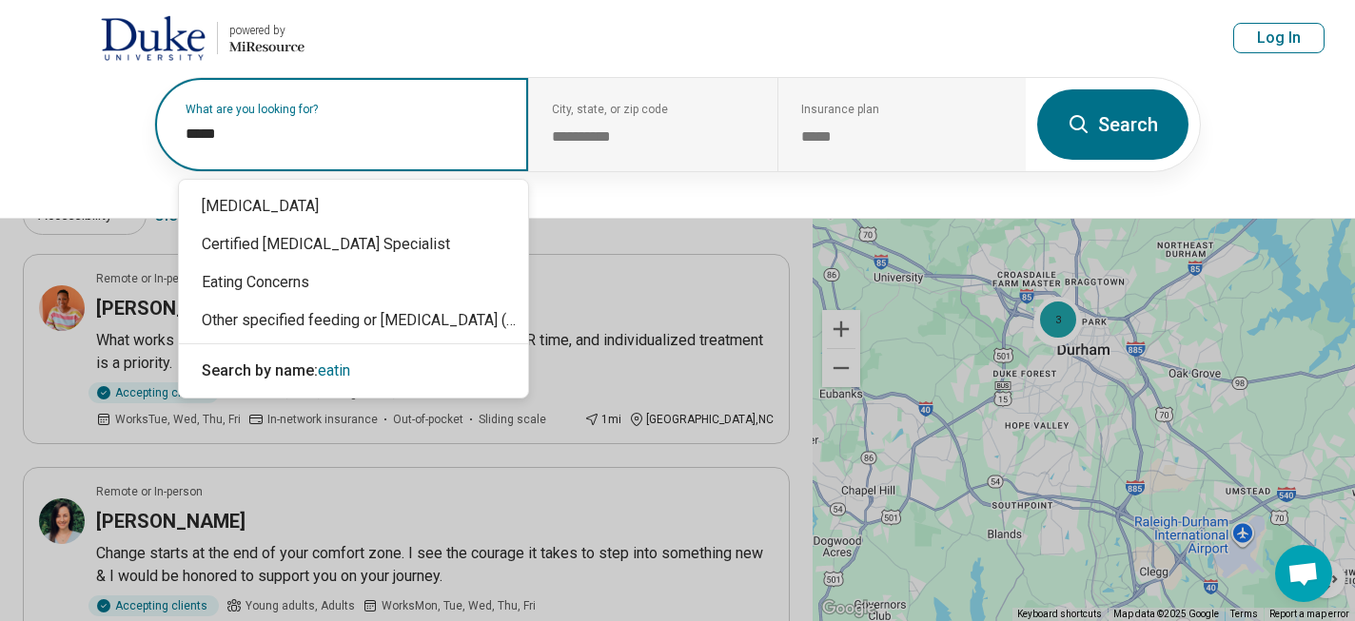
type input "******"
click at [261, 285] on div "Eating Concerns" at bounding box center [353, 283] width 349 height 38
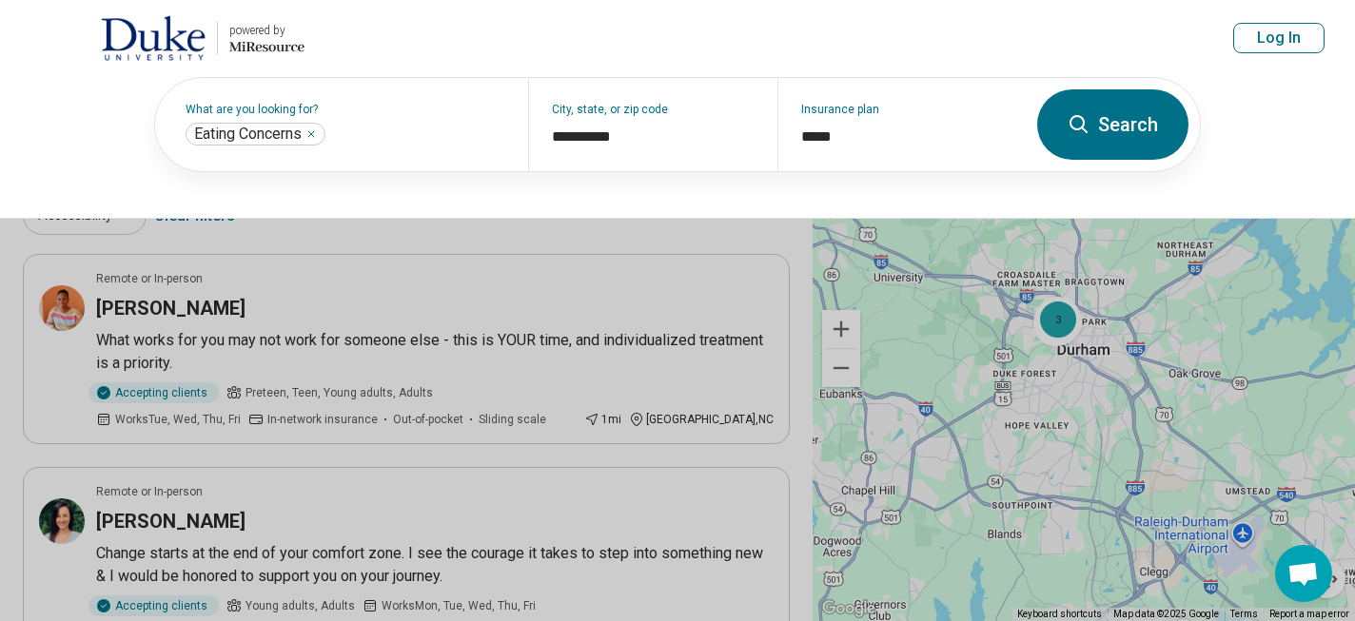
click at [1100, 128] on button "Search" at bounding box center [1112, 124] width 151 height 70
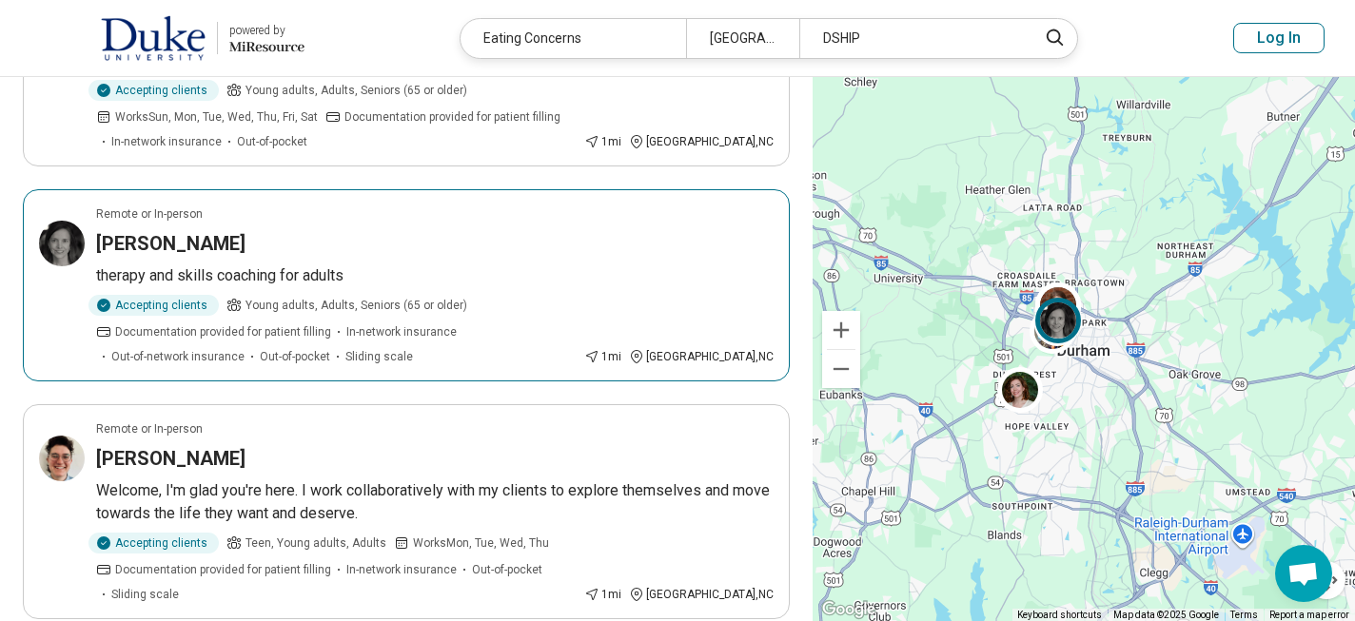
scroll to position [731, 0]
click at [173, 244] on h3 "[PERSON_NAME]" at bounding box center [170, 242] width 149 height 27
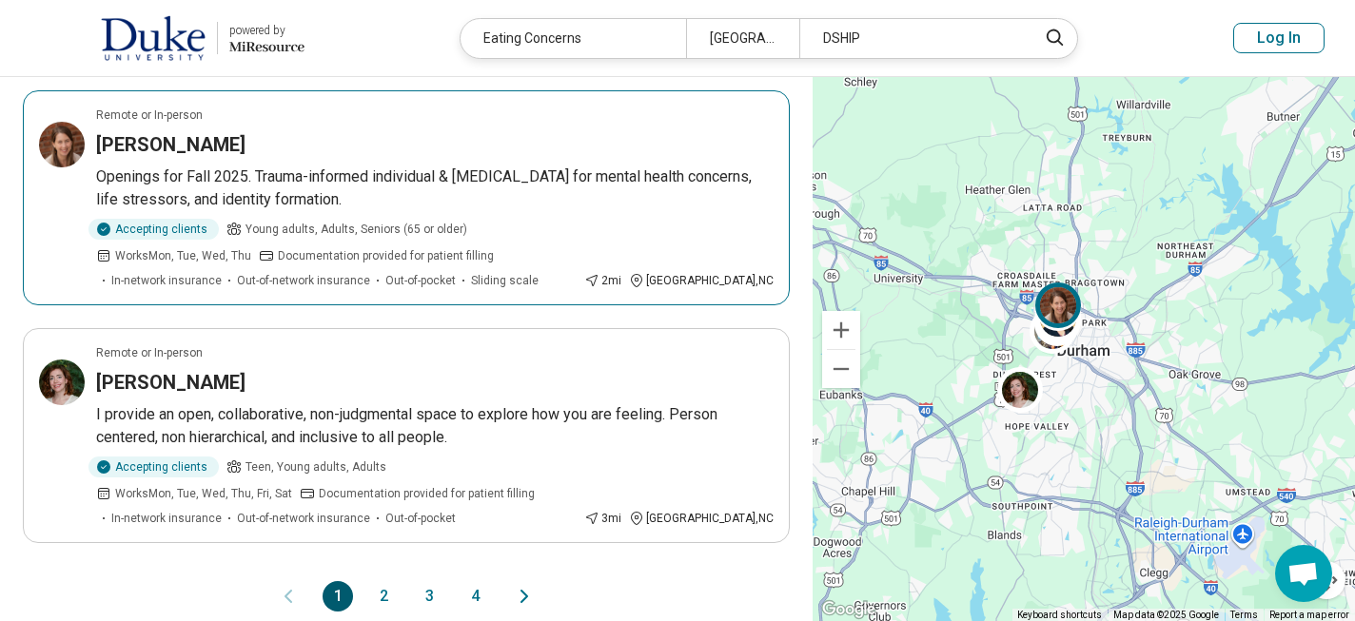
scroll to position [1997, 0]
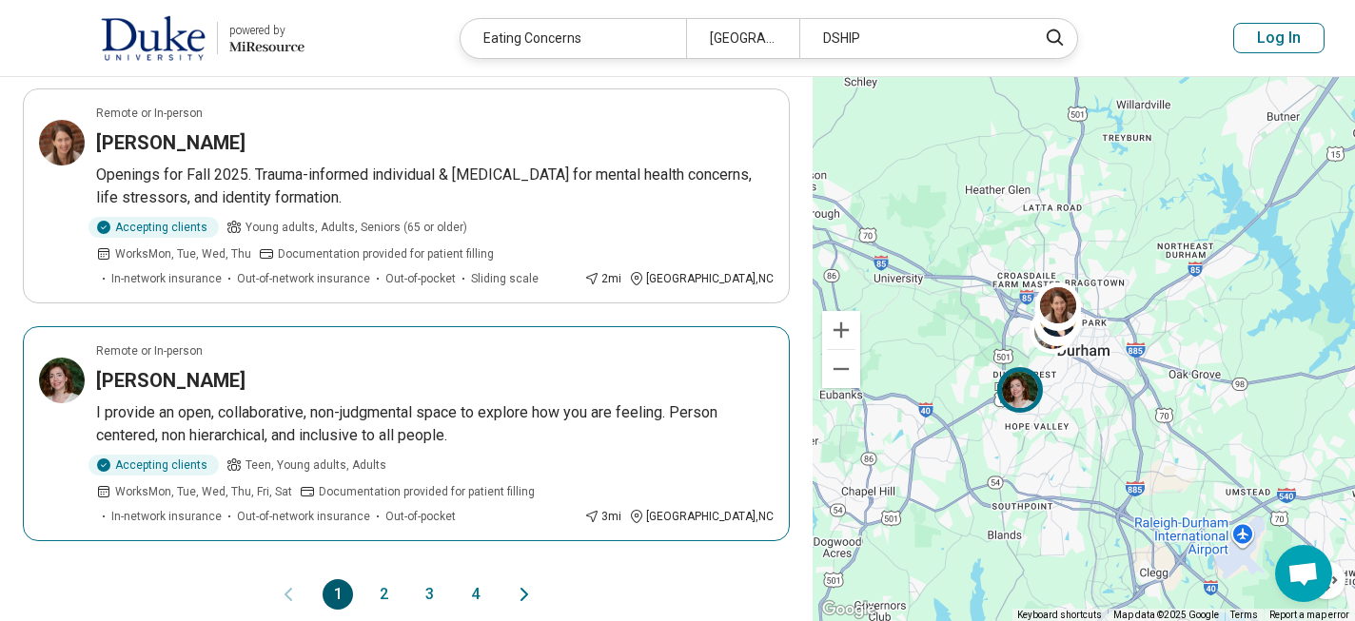
click at [192, 367] on h3 "Sarah Kirkpatrick" at bounding box center [170, 380] width 149 height 27
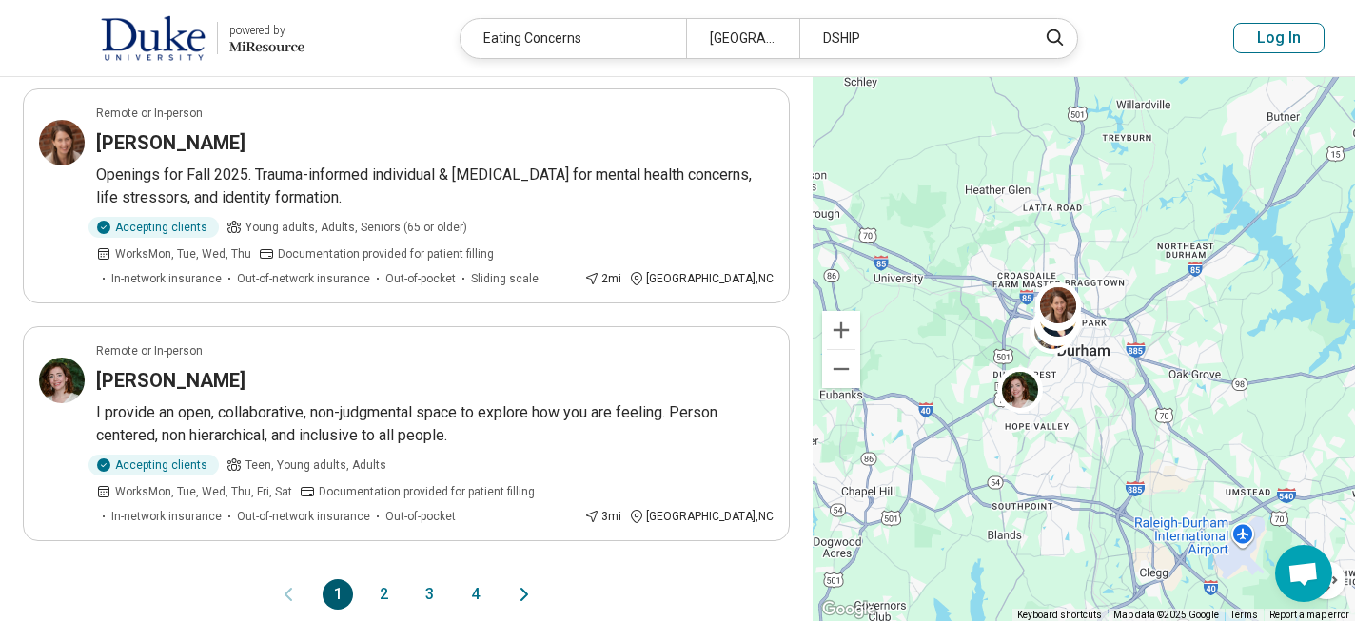
click at [383, 579] on button "2" at bounding box center [383, 594] width 30 height 30
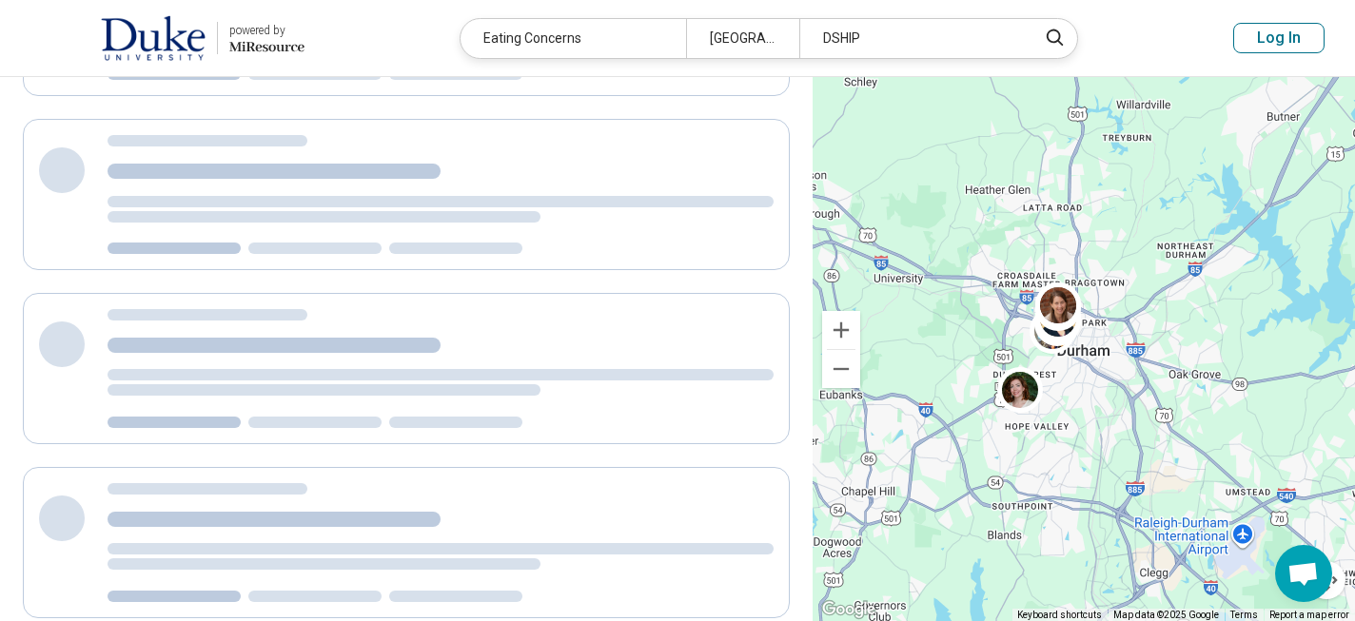
scroll to position [0, 0]
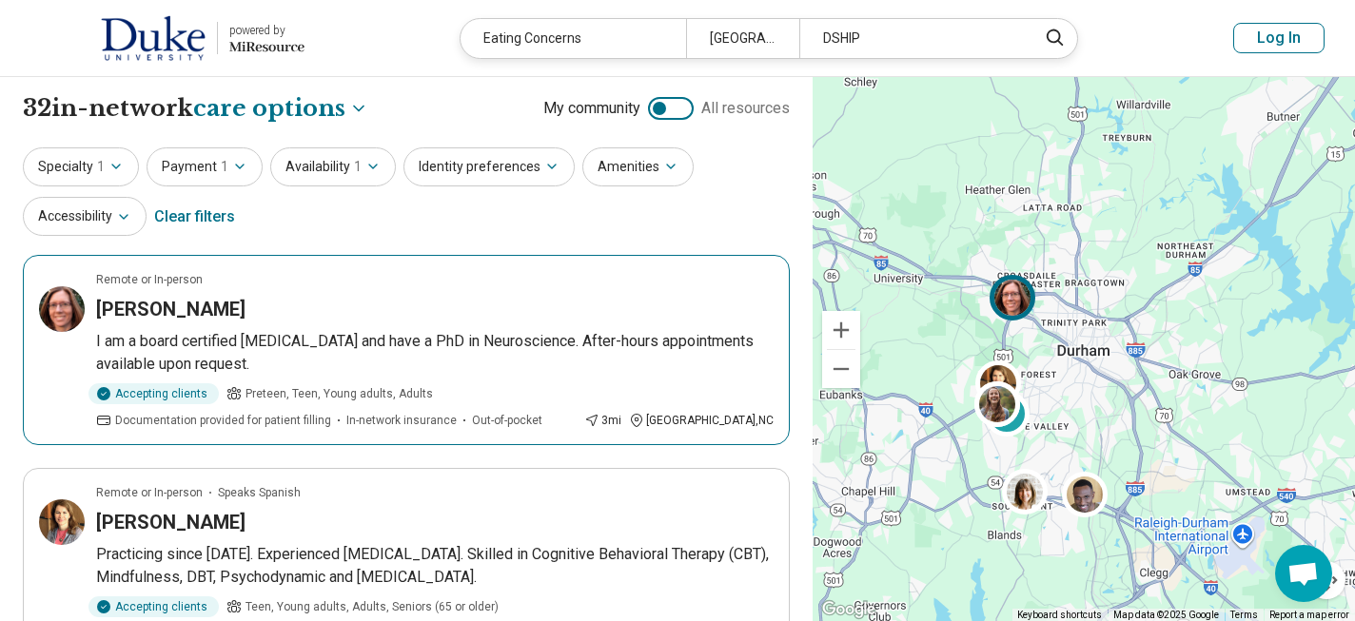
click at [195, 305] on h3 "Jennifer Colvin" at bounding box center [170, 309] width 149 height 27
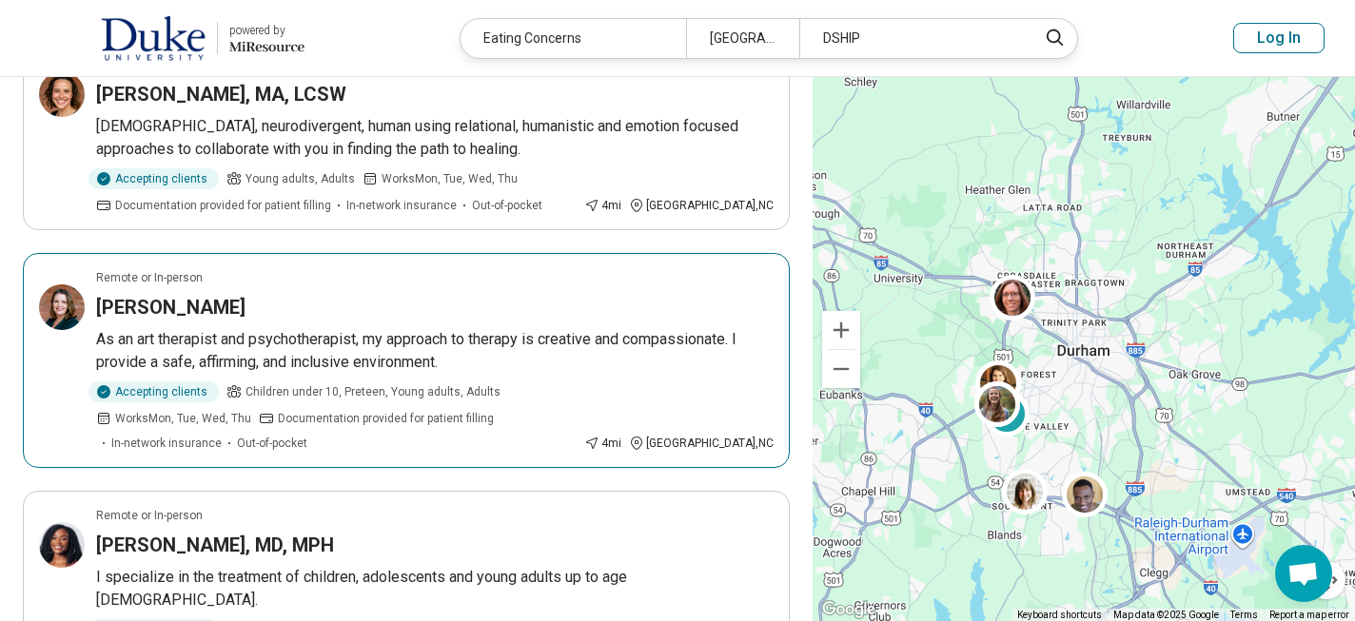
scroll to position [673, 0]
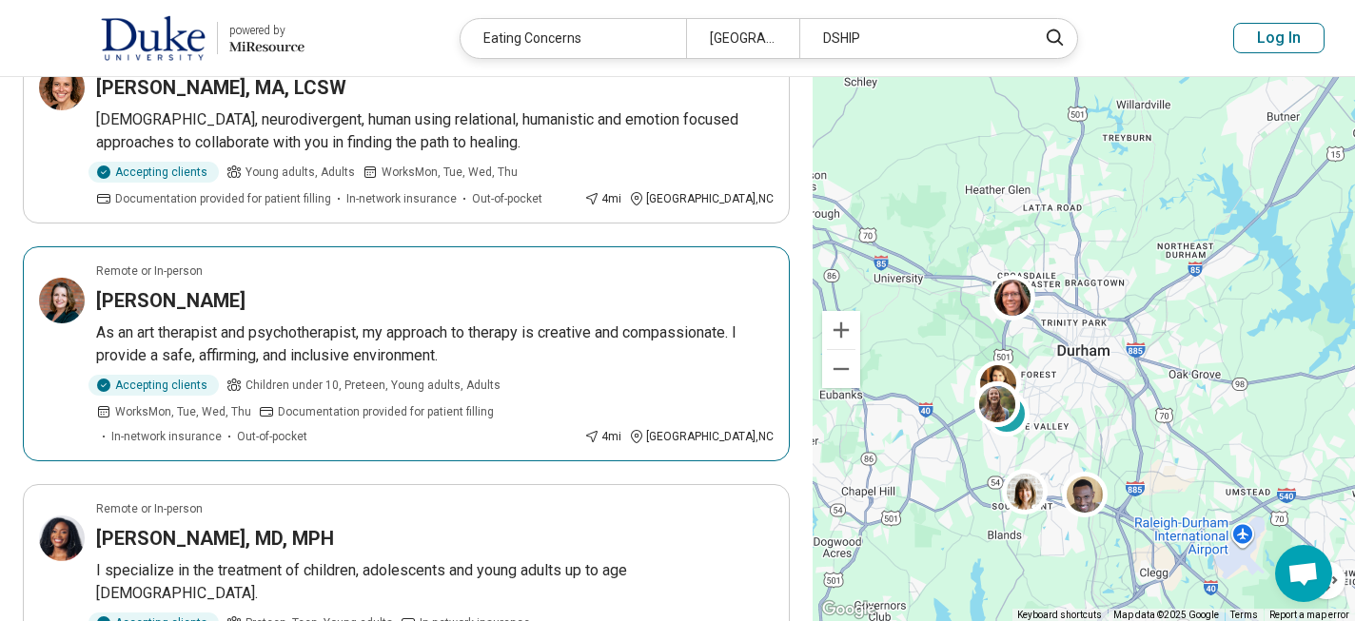
click at [182, 287] on h3 "Karen Kuebler" at bounding box center [170, 300] width 149 height 27
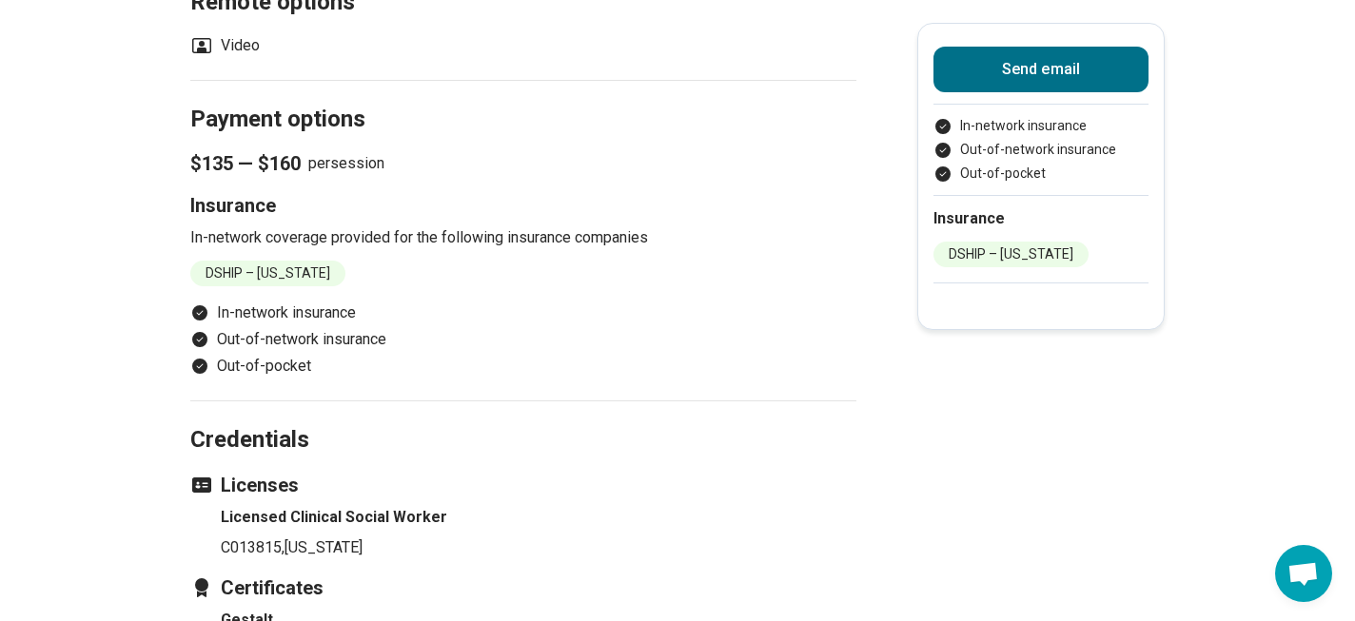
scroll to position [1153, 0]
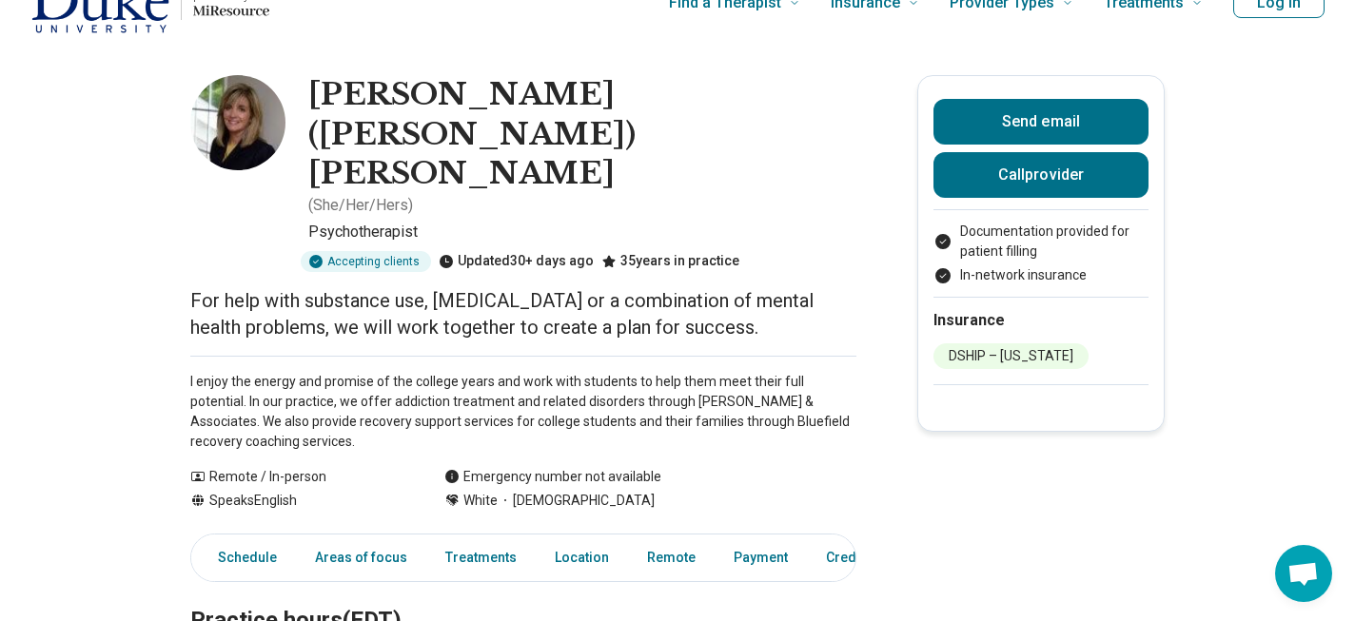
scroll to position [33, 0]
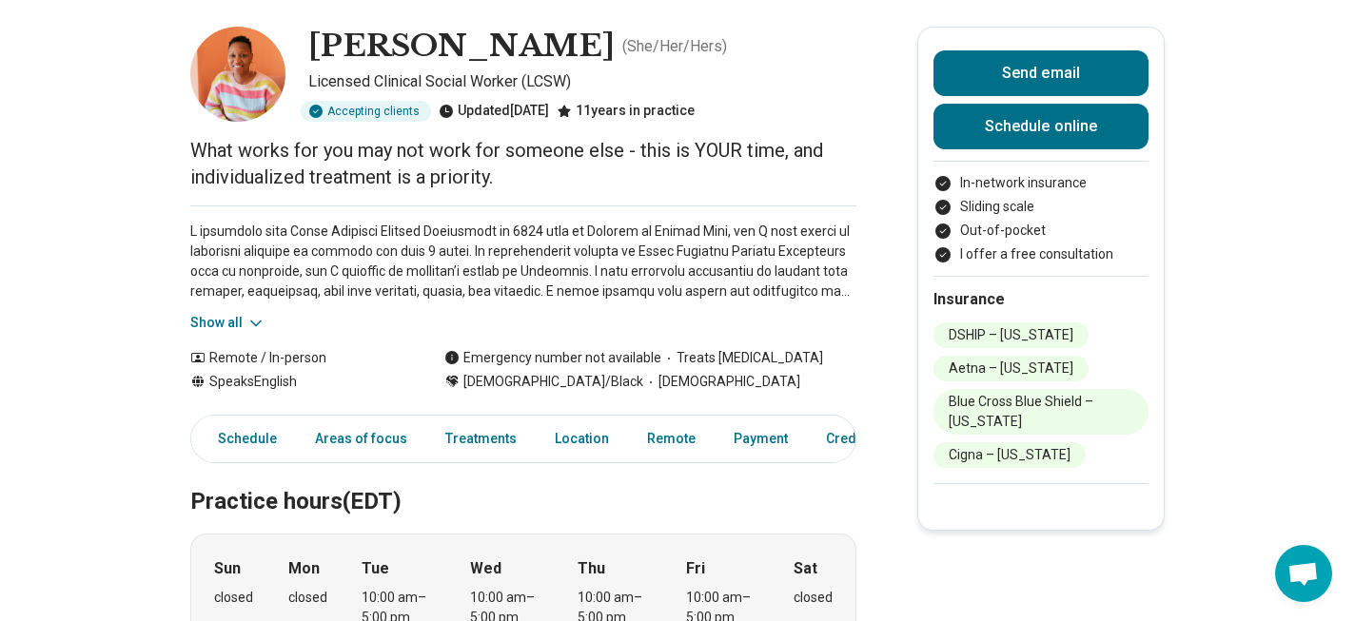
scroll to position [90, 0]
